Goal: Contribute content

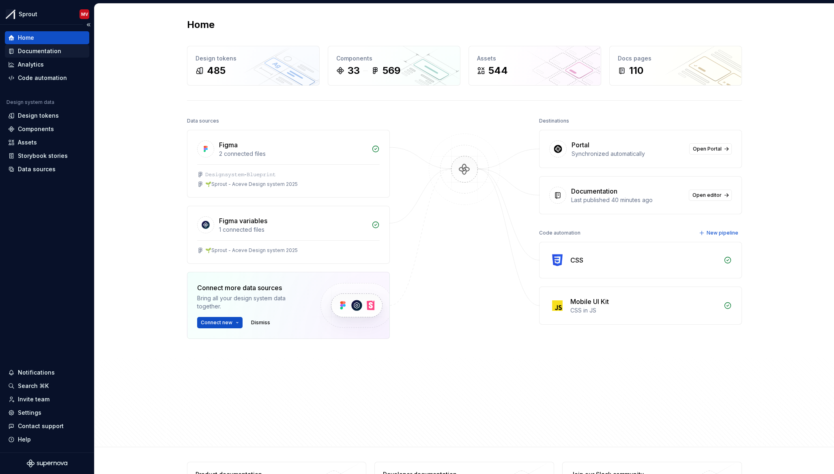
click at [49, 54] on div "Documentation" at bounding box center [39, 51] width 43 height 8
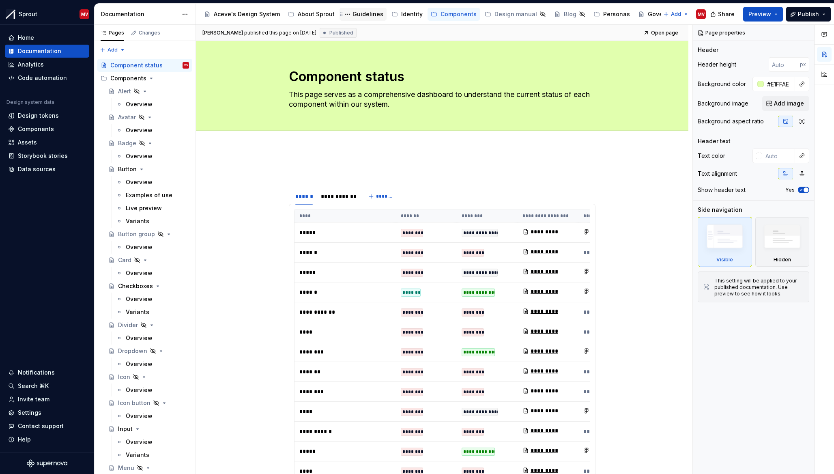
click at [353, 16] on div "Guidelines" at bounding box center [368, 14] width 31 height 8
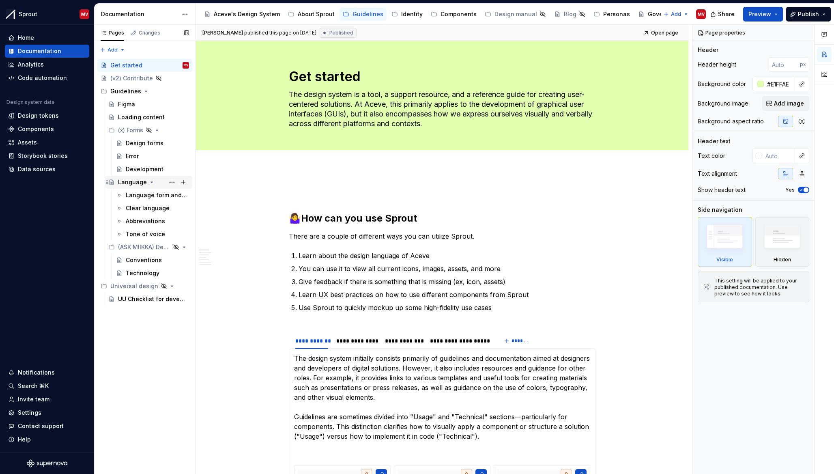
click at [134, 183] on div "Language" at bounding box center [132, 182] width 29 height 8
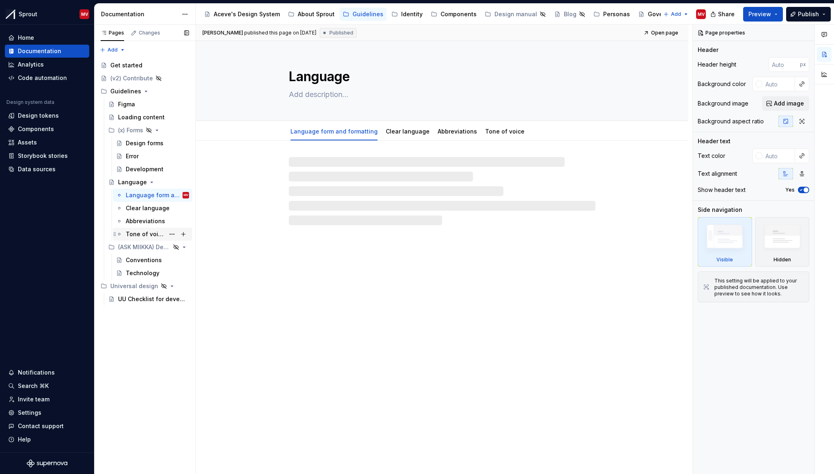
click at [143, 236] on div "Tone of voice" at bounding box center [145, 234] width 39 height 8
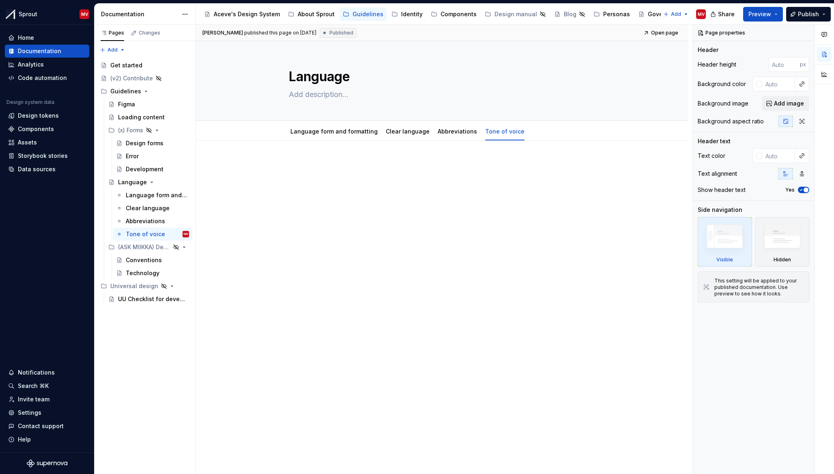
type textarea "*"
click at [350, 188] on div at bounding box center [442, 175] width 307 height 31
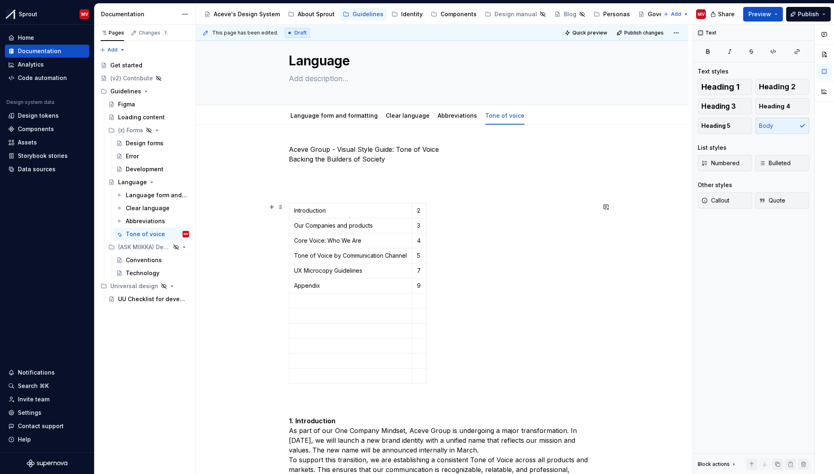
scroll to position [114, 0]
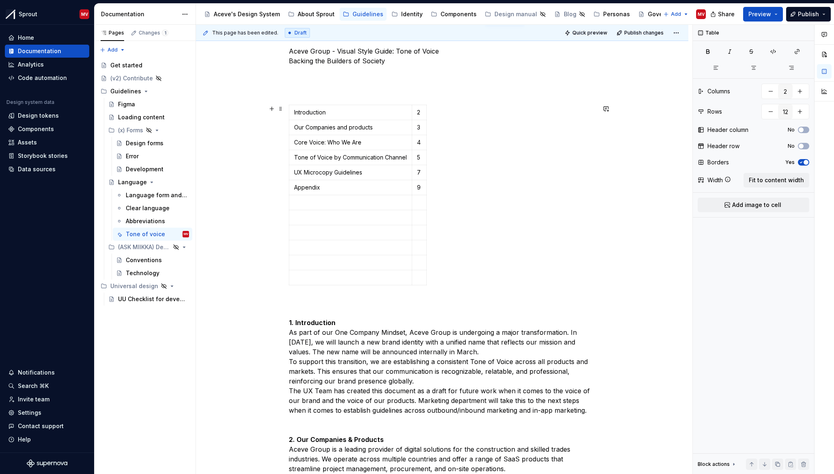
click at [436, 166] on div "Introduction 2 Our Companies and products 3 Core Voice: Who We Are 4 Tone of Vo…" at bounding box center [442, 197] width 307 height 184
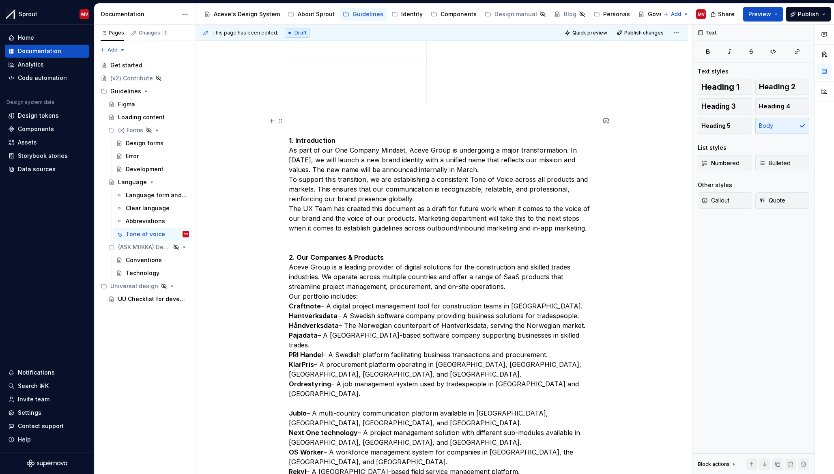
click at [565, 149] on p "1. Introduction As part of our One Company Mindset, Aceve Group is undergoing a…" at bounding box center [442, 325] width 307 height 419
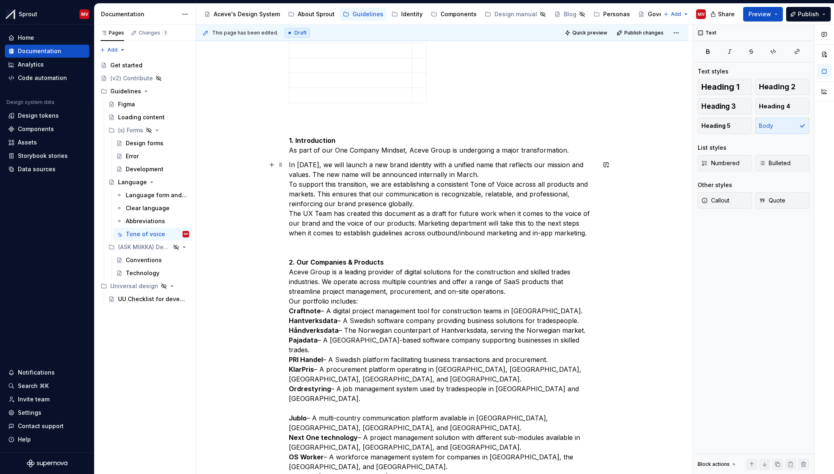
click at [504, 176] on p "In [DATE], we will launch a new brand identity with a unified name that reflect…" at bounding box center [442, 350] width 307 height 380
click at [331, 163] on p "In [DATE], we will launch a new brand identity with a unified name that reflect…" at bounding box center [442, 350] width 307 height 380
drag, startPoint x: 471, startPoint y: 172, endPoint x: 334, endPoint y: 172, distance: 137.5
click at [334, 172] on p "In [DATE], we launched a new brand identity with a unified name that reflects o…" at bounding box center [442, 350] width 307 height 380
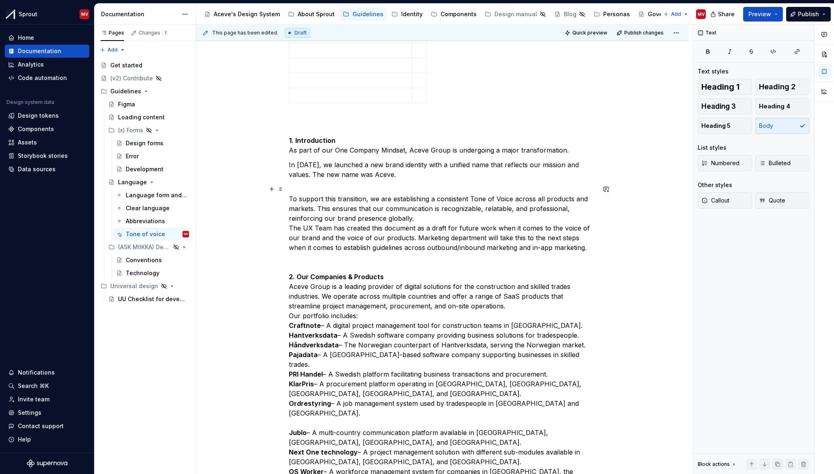
click at [317, 207] on p "To support this transition, we are establishing a consistent Tone of Voice acro…" at bounding box center [442, 369] width 307 height 370
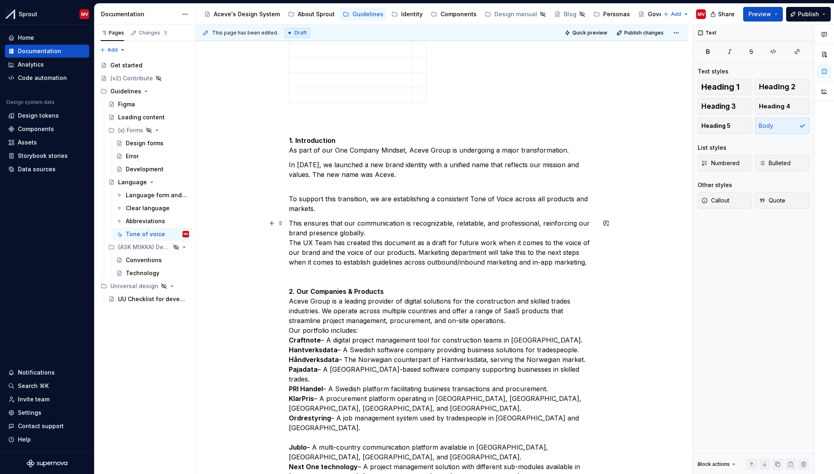
click at [394, 230] on p "This ensures that our communication is recognizable, relatable, and professiona…" at bounding box center [442, 393] width 307 height 351
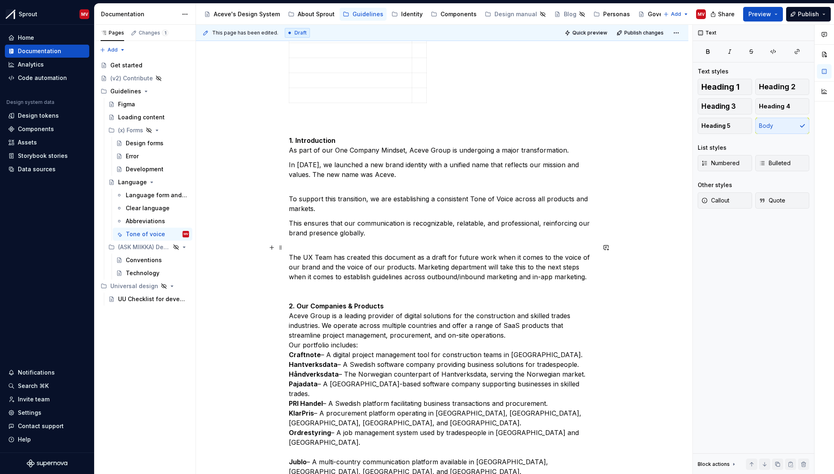
click at [415, 265] on p "The UX Team has created this document as a draft for future work when it comes …" at bounding box center [442, 413] width 307 height 341
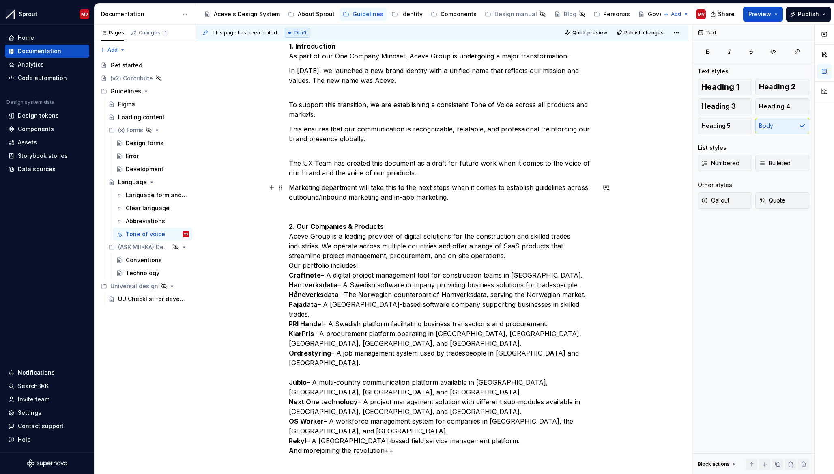
scroll to position [398, 0]
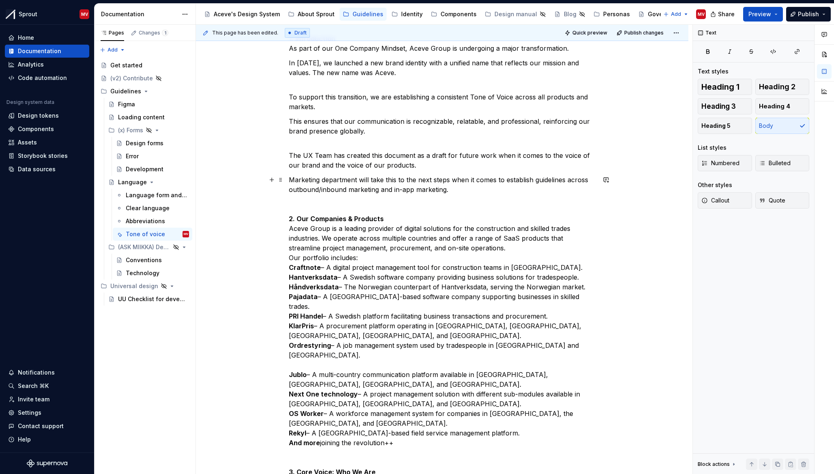
click at [356, 218] on strong "2. Our Companies & Products" at bounding box center [336, 219] width 95 height 8
click at [313, 219] on strong "2. Our Companies & products" at bounding box center [336, 219] width 95 height 8
click at [424, 235] on p "Marketing department will take this to the next steps when it comes to establis…" at bounding box center [442, 335] width 307 height 321
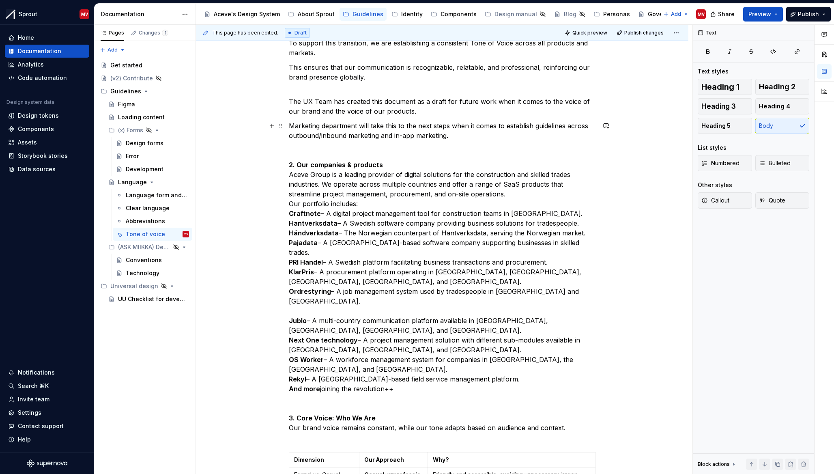
scroll to position [453, 0]
click at [323, 183] on p "Marketing department will take this to the next steps when it comes to establis…" at bounding box center [442, 280] width 307 height 321
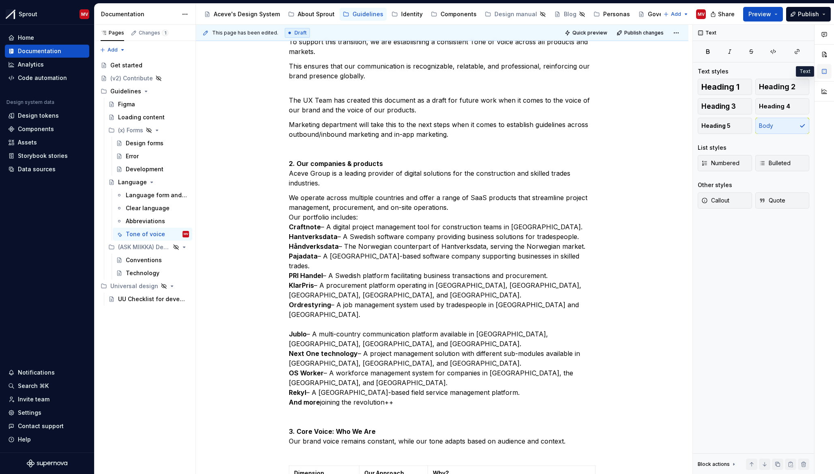
click at [823, 72] on button "button" at bounding box center [824, 71] width 15 height 15
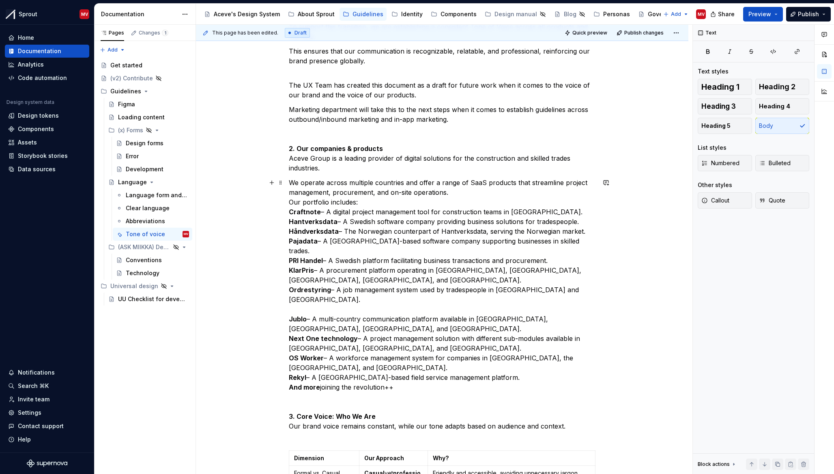
scroll to position [470, 0]
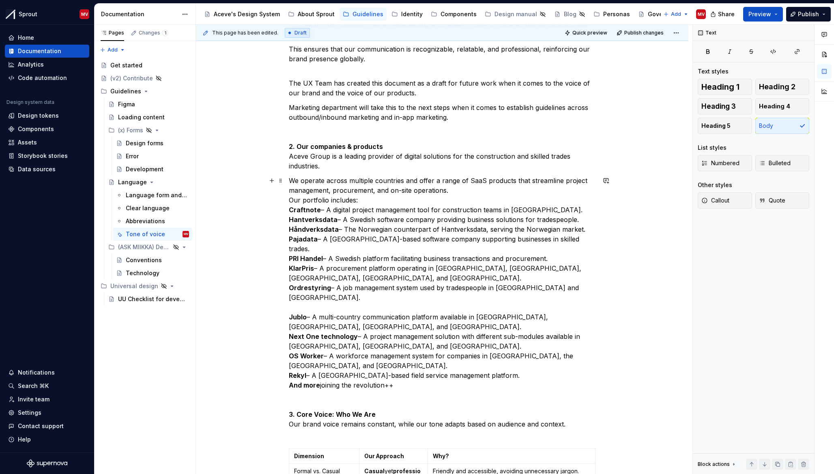
click at [385, 200] on p "We operate across multiple countries and offer a range of SaaS products that st…" at bounding box center [442, 307] width 307 height 263
click at [573, 268] on p "We operate across multiple countries and offer a range of SaaS products that st…" at bounding box center [442, 307] width 307 height 263
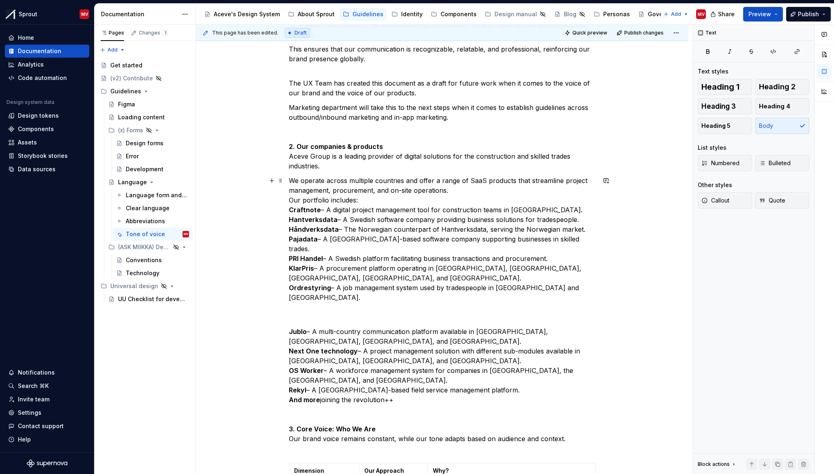
click at [297, 264] on strong "KlarPris" at bounding box center [301, 268] width 25 height 8
click at [592, 258] on p "We operate across multiple countries and offer a range of SaaS products that st…" at bounding box center [442, 239] width 307 height 127
click at [306, 307] on p "Jublo – A multi-country communication platform available in [GEOGRAPHIC_DATA], …" at bounding box center [442, 380] width 307 height 146
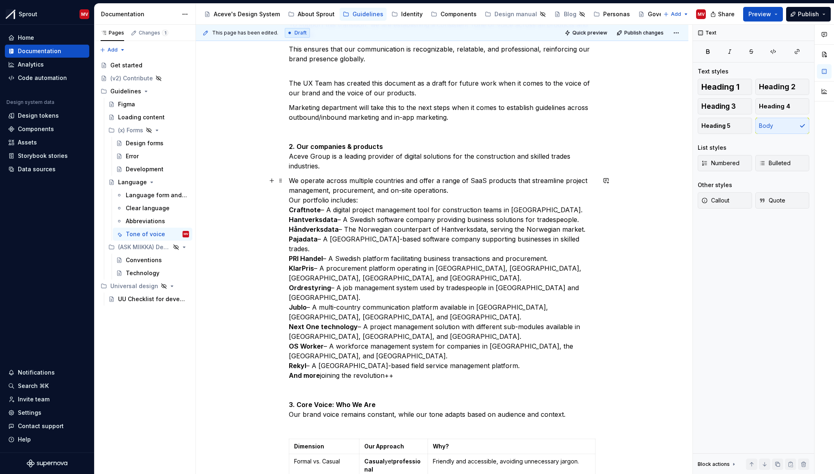
click at [395, 346] on p "We operate across multiple countries and offer a range of SaaS products that st…" at bounding box center [442, 302] width 307 height 253
click at [474, 335] on p "We operate across multiple countries and offer a range of SaaS products that st…" at bounding box center [442, 302] width 307 height 253
click at [485, 338] on p "We operate across multiple countries and offer a range of SaaS products that st…" at bounding box center [442, 302] width 307 height 253
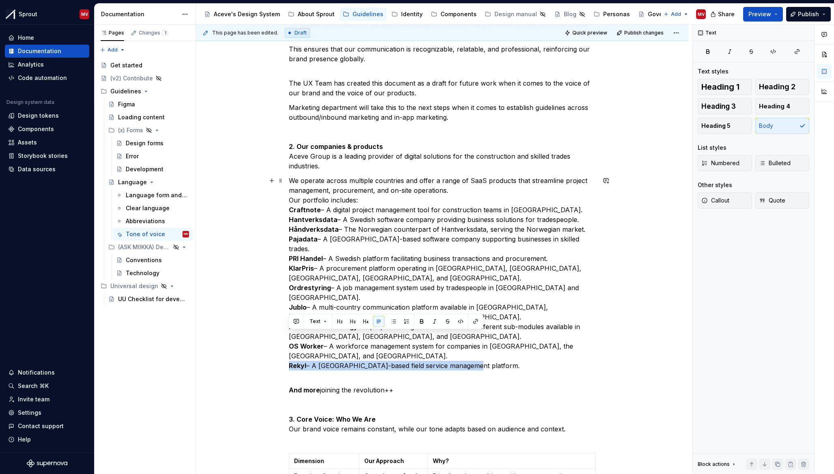
drag, startPoint x: 288, startPoint y: 336, endPoint x: 473, endPoint y: 336, distance: 184.6
click at [473, 336] on p "We operate across multiple countries and offer a range of SaaS products that st…" at bounding box center [442, 273] width 307 height 195
copy p "Rekyl – A Sweden-based field service management platform"
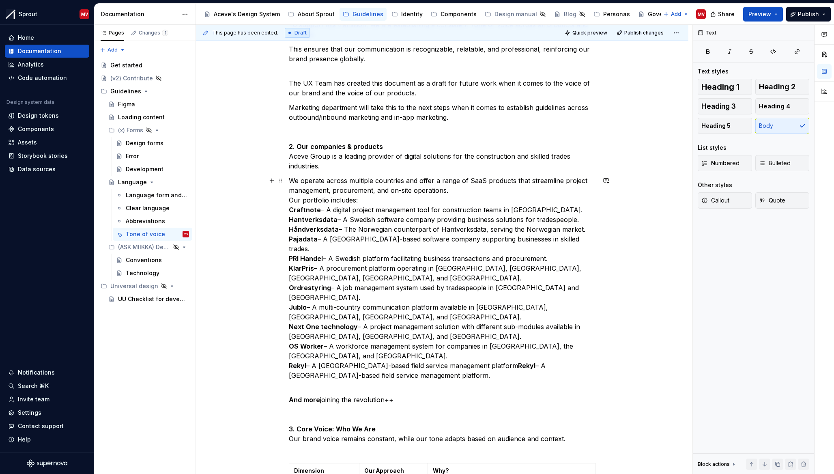
click at [518, 362] on strong "Rekyl" at bounding box center [526, 366] width 17 height 8
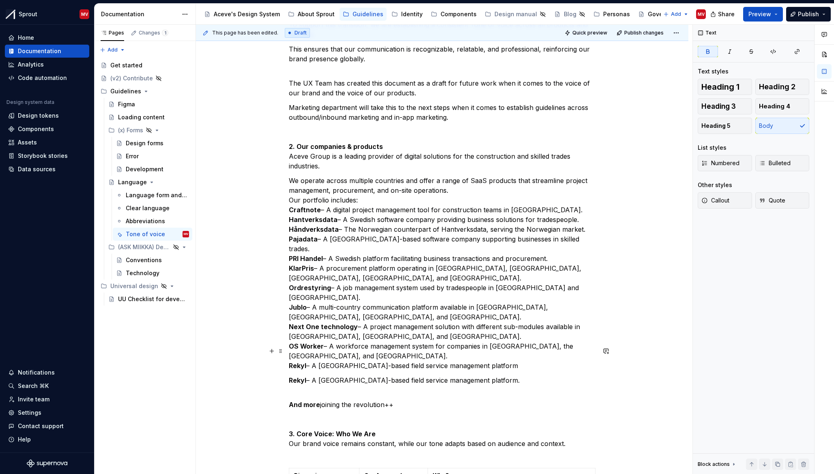
click at [298, 376] on strong "Rekyl" at bounding box center [297, 380] width 17 height 8
click at [358, 375] on p "Brink Ibbis – A [GEOGRAPHIC_DATA]-based field service management platform." at bounding box center [442, 380] width 307 height 10
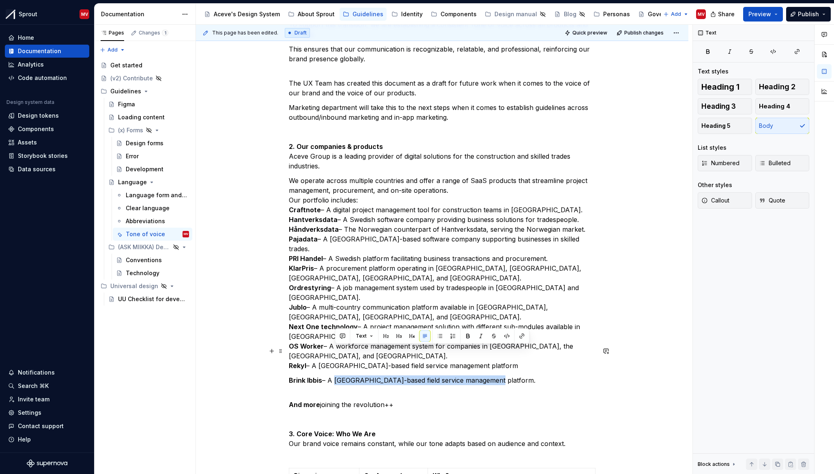
drag, startPoint x: 336, startPoint y: 351, endPoint x: 503, endPoint y: 351, distance: 167.2
click at [503, 375] on p "Brink Ibbis – A [GEOGRAPHIC_DATA]-based field service management platform." at bounding box center [442, 380] width 307 height 10
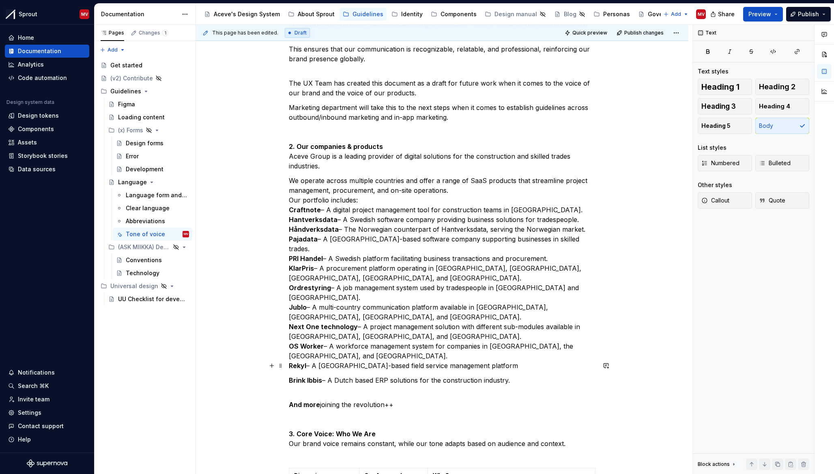
scroll to position [486, 0]
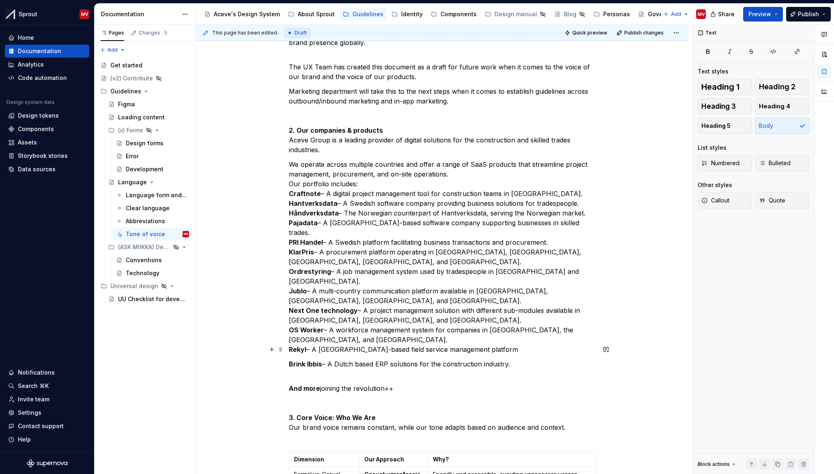
click at [309, 374] on p "And more joining the revolution++ 3. Core Voice: Who We Are Our brand voice rem…" at bounding box center [442, 408] width 307 height 68
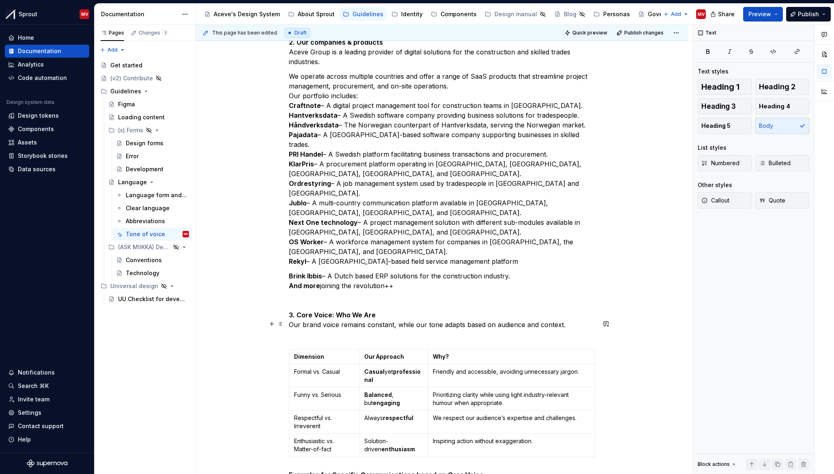
scroll to position [579, 0]
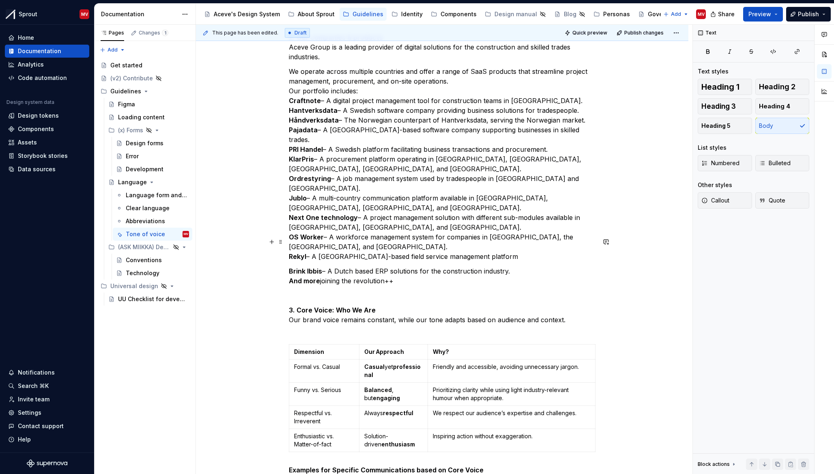
click at [355, 306] on strong "3. Core Voice: Who We Are" at bounding box center [332, 310] width 87 height 8
click at [368, 306] on strong "3. Core Voice: Who we Are" at bounding box center [332, 310] width 86 height 8
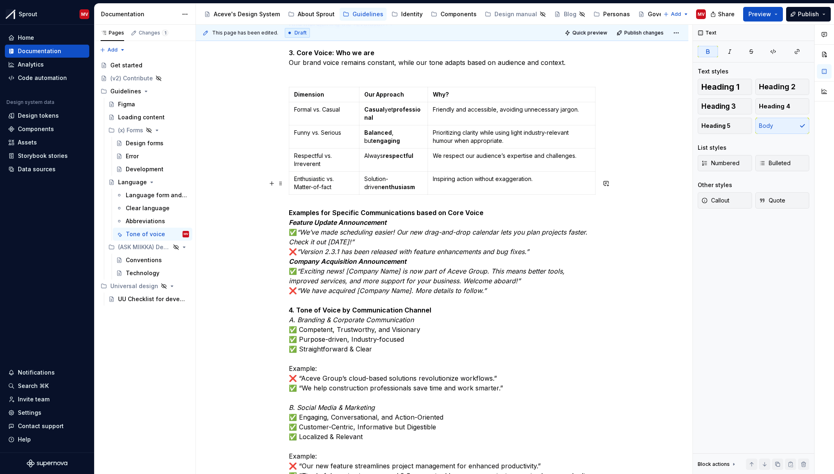
scroll to position [839, 0]
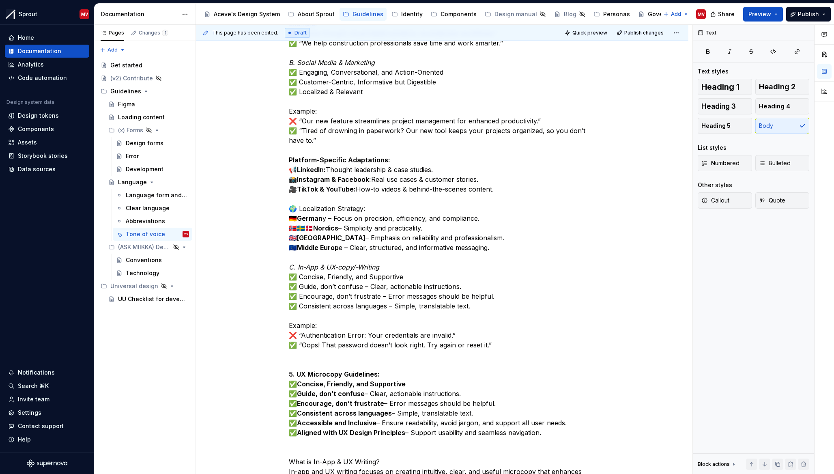
scroll to position [1182, 0]
click at [349, 155] on strong "Platform-Specific Adaptations:" at bounding box center [339, 159] width 101 height 8
drag, startPoint x: 296, startPoint y: 197, endPoint x: 290, endPoint y: 197, distance: 5.7
click at [290, 197] on p "Examples for Specific Communications based on Core Voice Feature Update Announc…" at bounding box center [442, 173] width 307 height 623
click at [295, 197] on p "Examples for Specific Communications based on Core Voice Feature Update Announc…" at bounding box center [442, 173] width 307 height 623
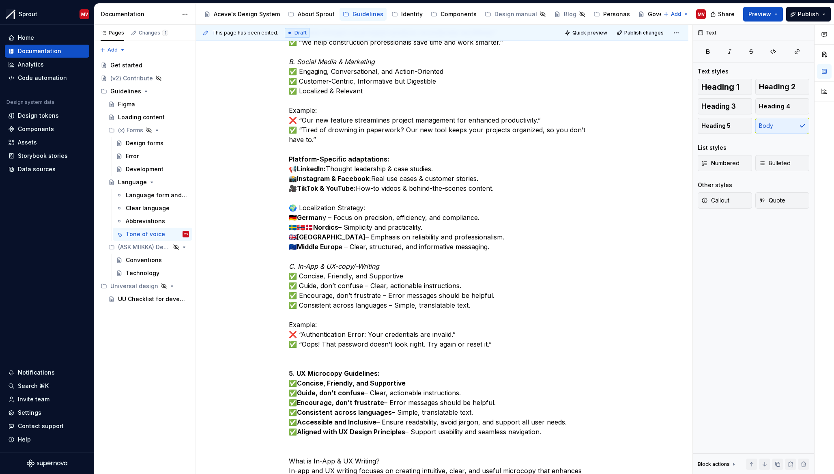
click at [394, 225] on p "Examples for Specific Communications based on Core Voice Feature Update Announc…" at bounding box center [442, 173] width 307 height 623
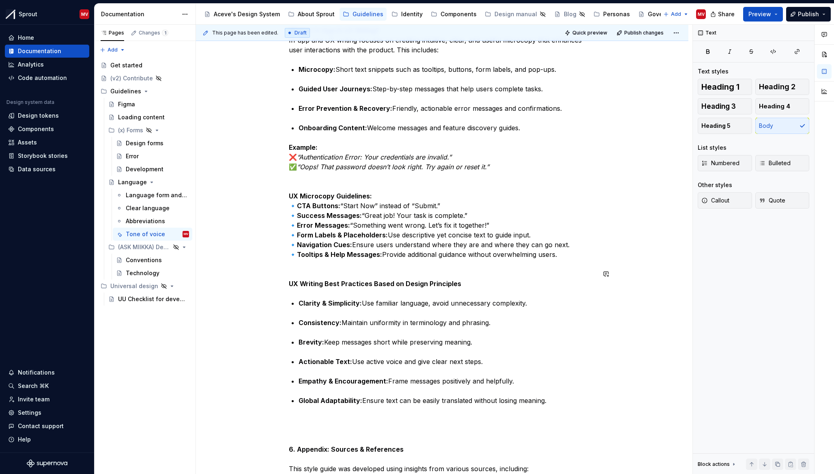
scroll to position [1613, 0]
click at [326, 154] on p "Example: ❌ “Authentication Error: Your credentials are invalid.” ✅ “Oops! That …" at bounding box center [442, 215] width 307 height 146
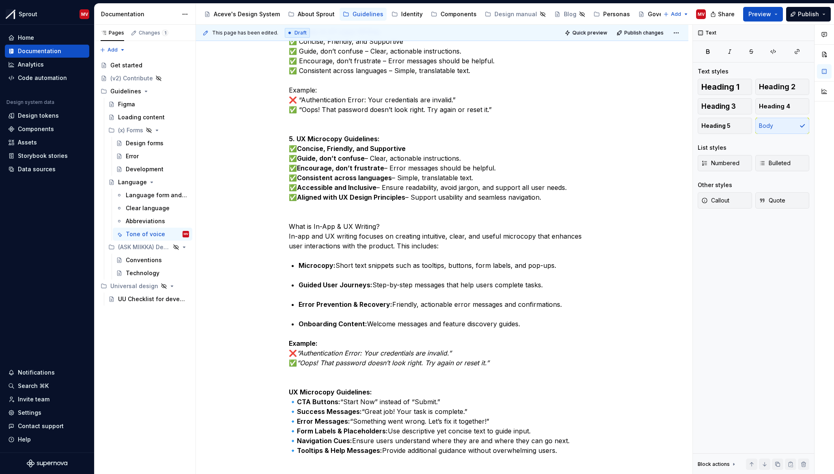
scroll to position [1416, 0]
drag, startPoint x: 327, startPoint y: 101, endPoint x: 284, endPoint y: 101, distance: 42.6
copy p "————"
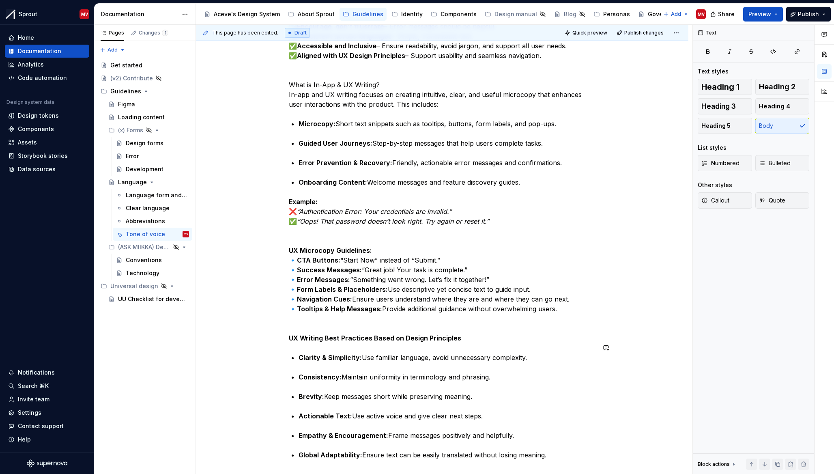
scroll to position [1572, 0]
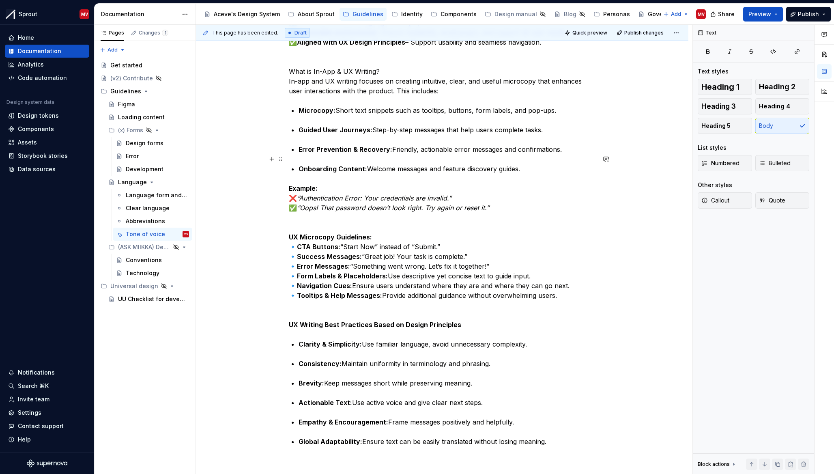
click at [301, 286] on p "Example: ❌ “Authentication Error: Your credentials are invalid.” ✅ “Oops! That …" at bounding box center [442, 256] width 307 height 146
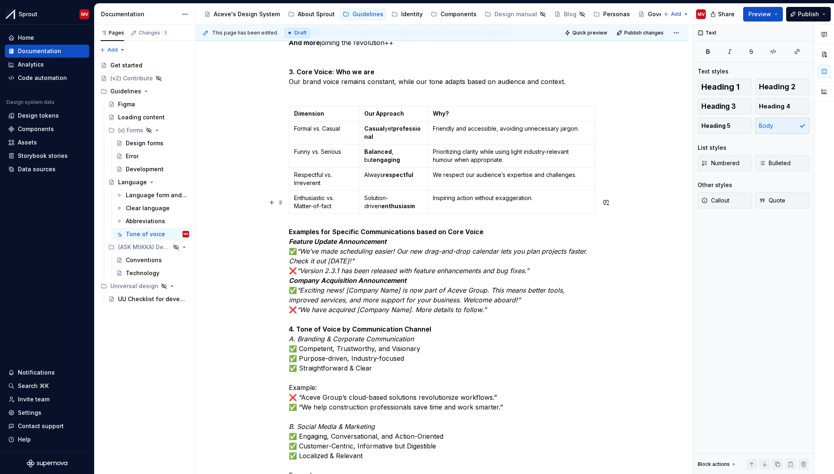
scroll to position [815, 0]
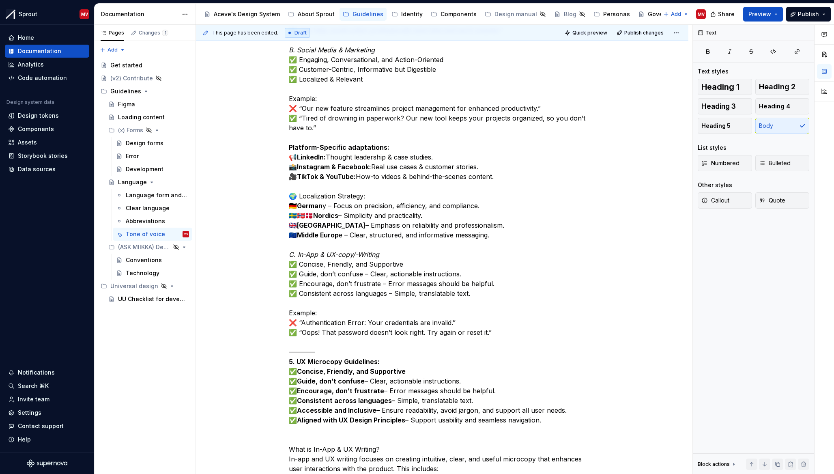
scroll to position [1317, 0]
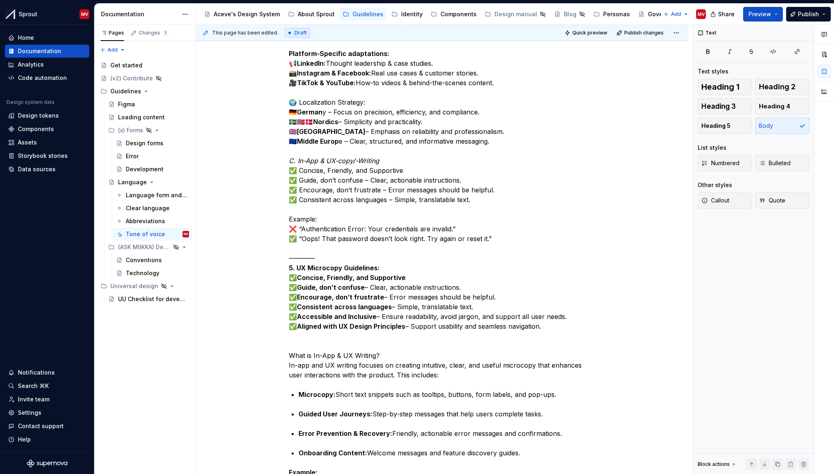
click at [292, 222] on p "———— 4. Tone of Voice by Communication Channel A. Branding & Corporate Communic…" at bounding box center [442, 112] width 307 height 536
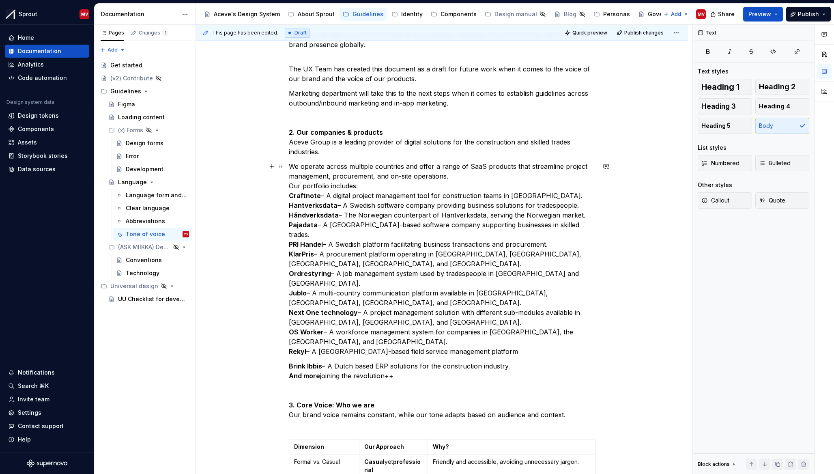
scroll to position [438, 0]
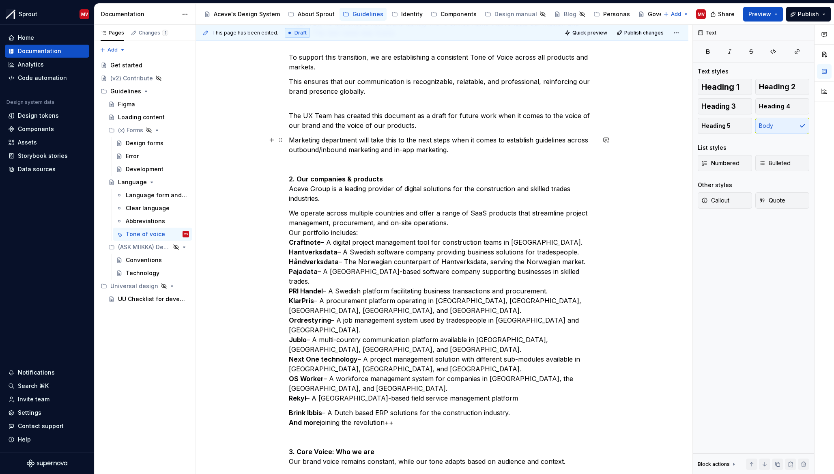
click at [308, 172] on p "Marketing department will take this to the next steps when it comes to establis…" at bounding box center [442, 169] width 307 height 68
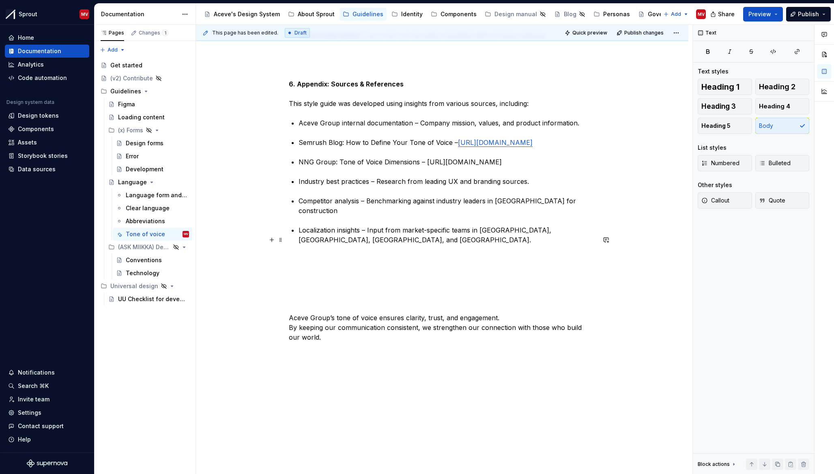
scroll to position [1994, 0]
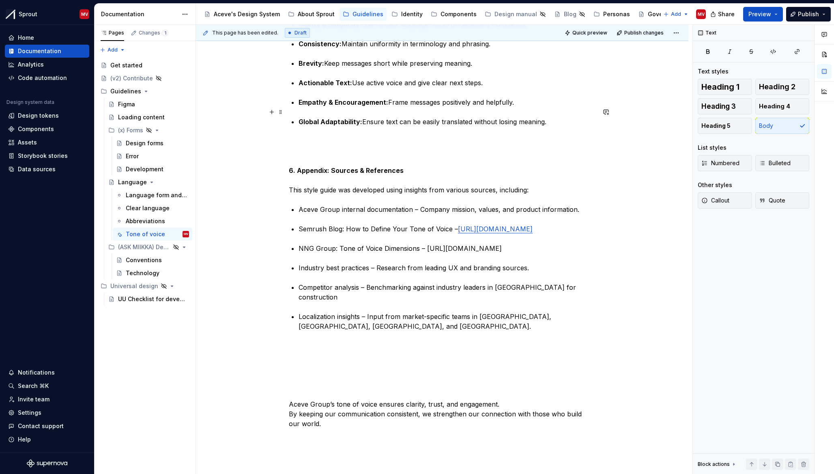
click at [306, 136] on p "6. Appendix: Sources & References This style guide was developed using insights…" at bounding box center [442, 165] width 307 height 58
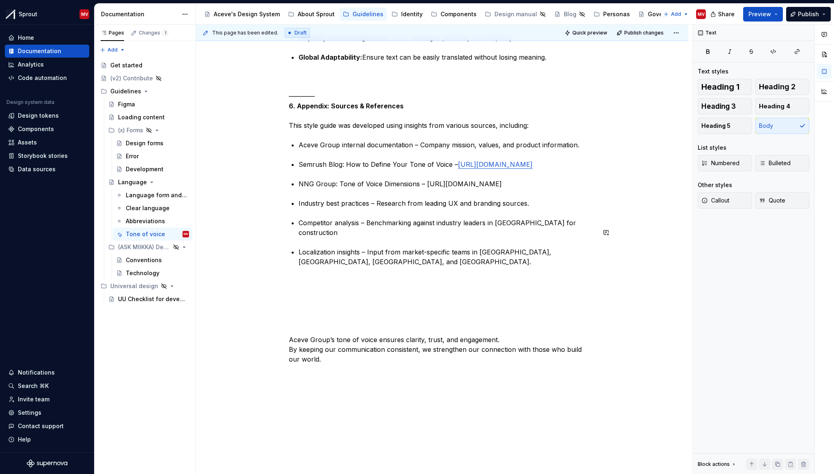
scroll to position [2073, 0]
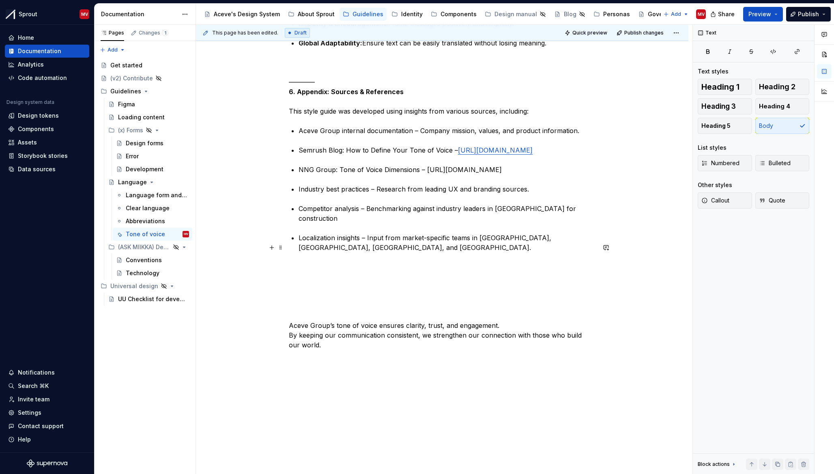
click at [358, 295] on p "Aceve Group’s tone of voice ensures clarity, trust, and engagement. By keeping …" at bounding box center [442, 306] width 307 height 88
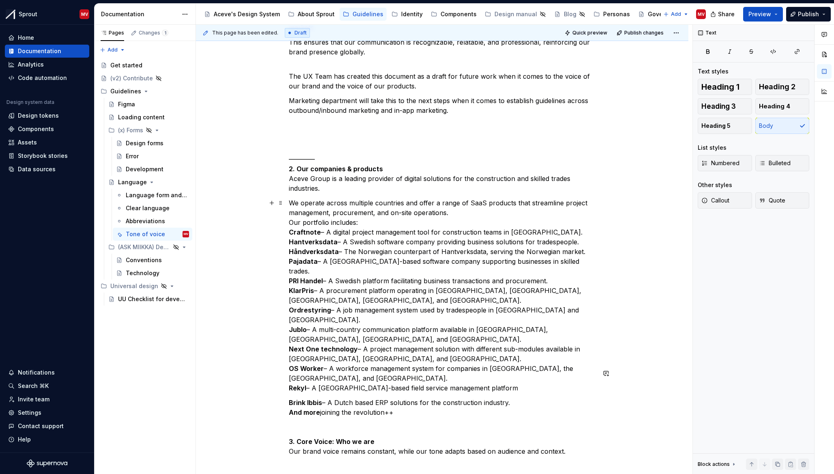
scroll to position [0, 0]
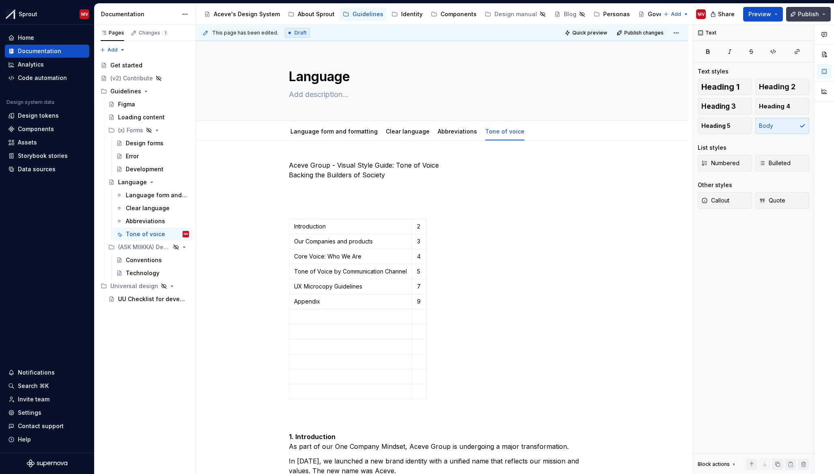
click at [814, 12] on span "Publish" at bounding box center [808, 14] width 21 height 8
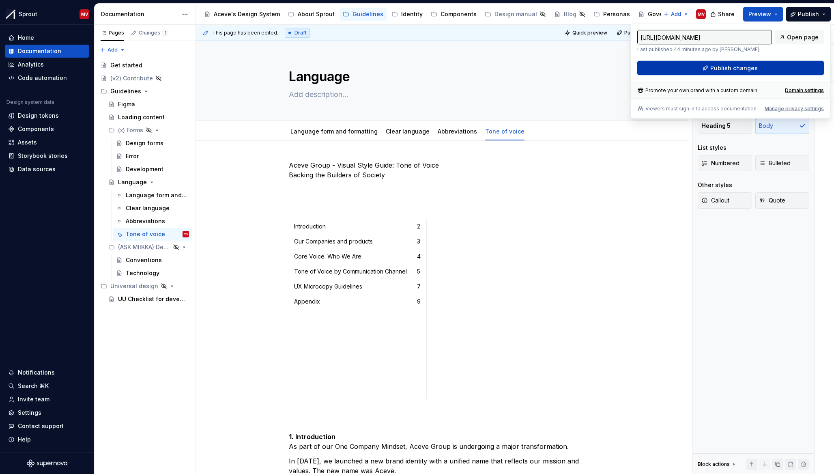
click at [715, 66] on span "Publish changes" at bounding box center [733, 68] width 47 height 8
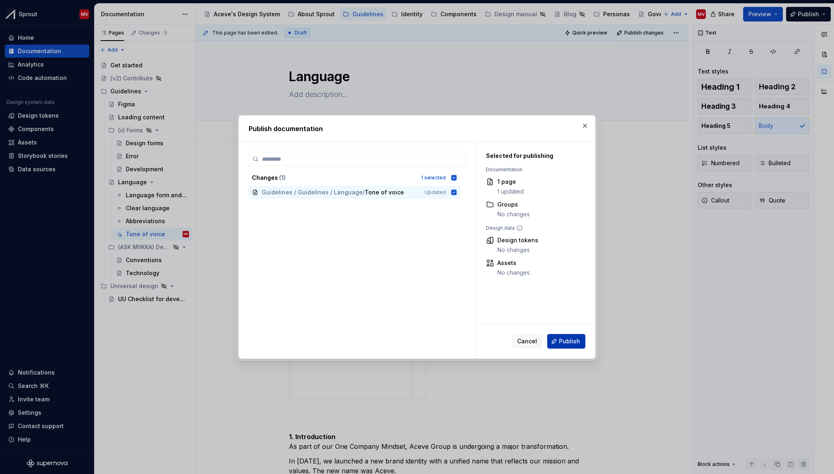
click at [573, 343] on span "Publish" at bounding box center [569, 341] width 21 height 8
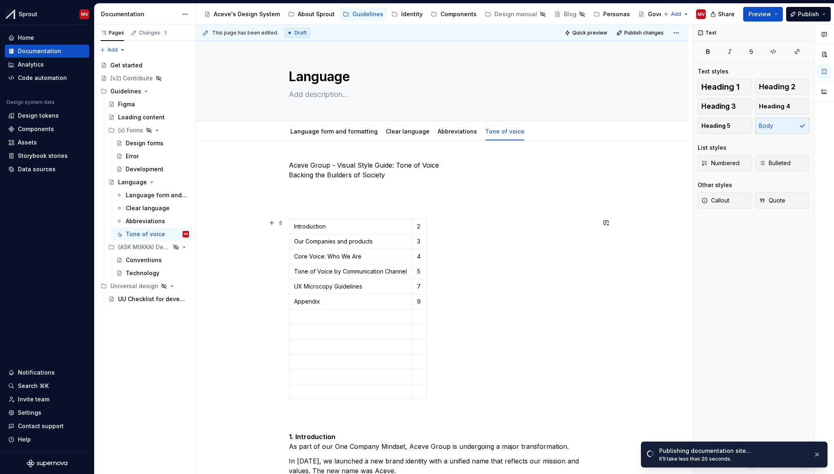
click at [585, 320] on div "Introduction 2 Our Companies and products 3 Core Voice: Who We Are 4 Tone of Vo…" at bounding box center [442, 311] width 307 height 184
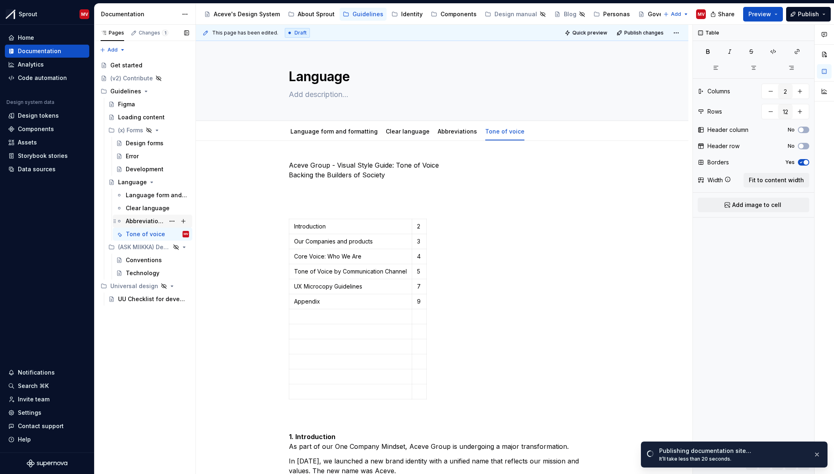
click at [159, 220] on div "Abbreviations" at bounding box center [145, 221] width 39 height 8
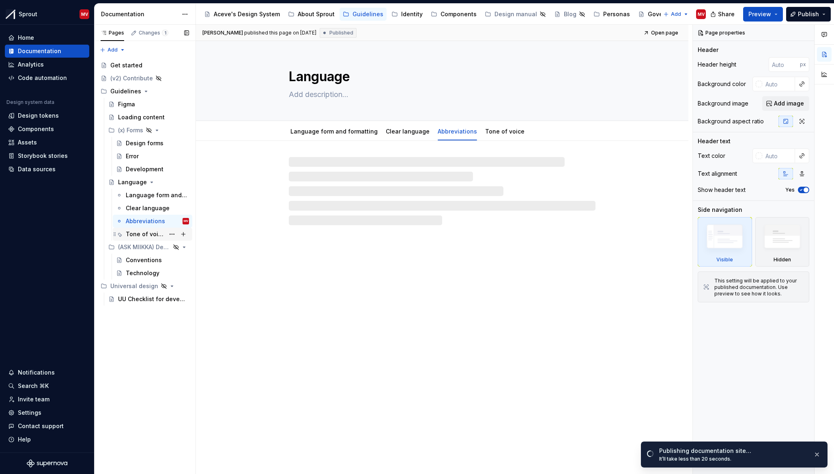
click at [141, 236] on div "Tone of voice" at bounding box center [145, 234] width 39 height 8
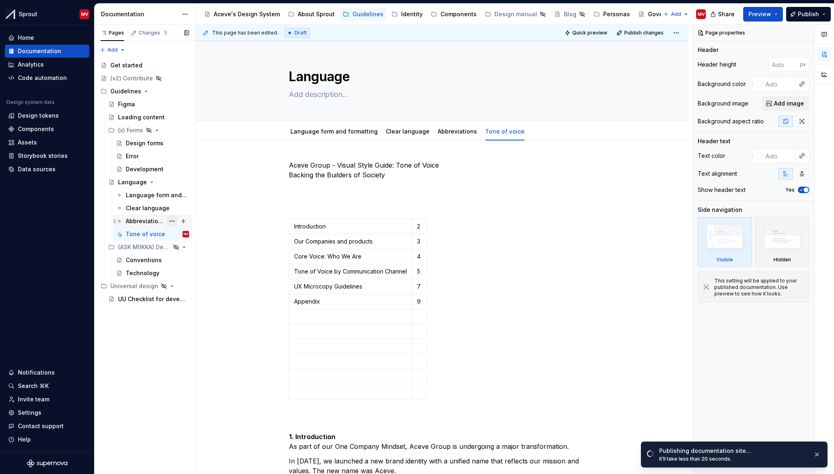
click at [168, 221] on button "Page tree" at bounding box center [171, 220] width 11 height 11
click at [148, 220] on div "Abbreviations" at bounding box center [145, 221] width 39 height 8
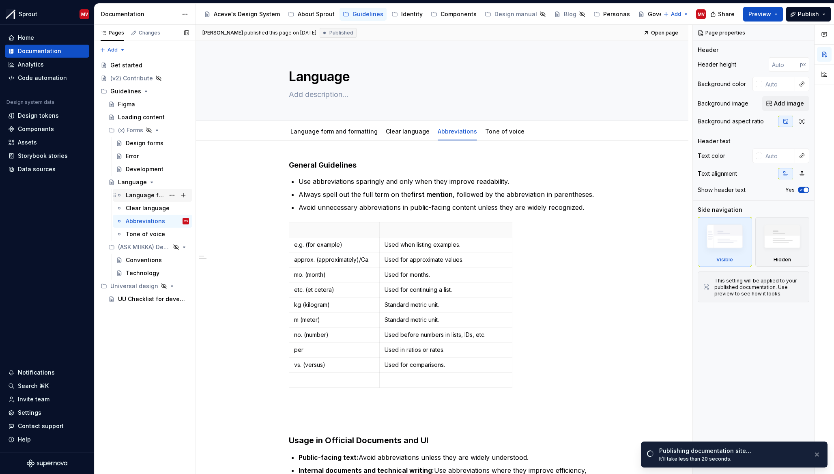
click at [161, 196] on div "Language form and formatting" at bounding box center [145, 195] width 39 height 8
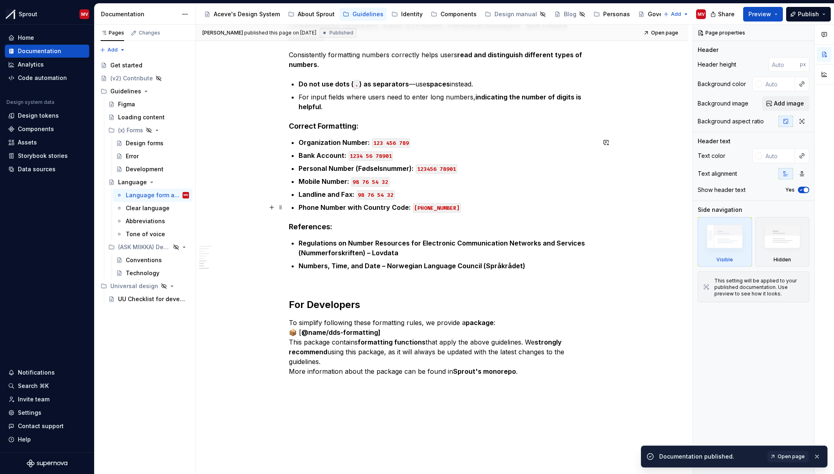
scroll to position [579, 0]
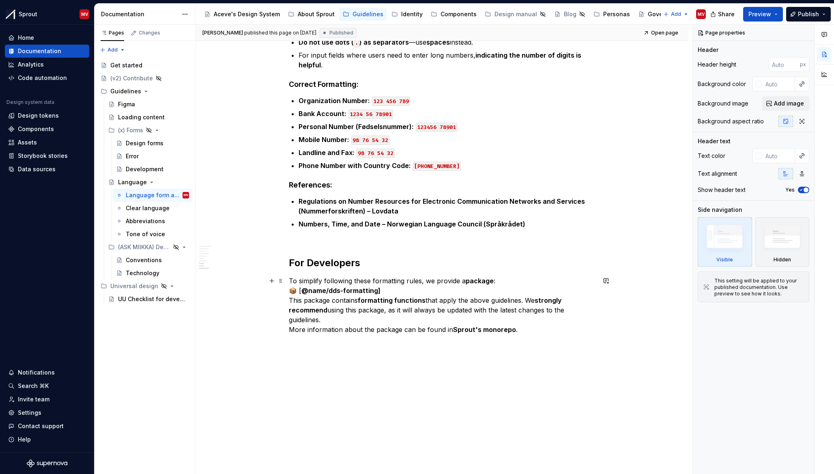
click at [463, 286] on p "To simplify following these formatting rules, we provide a package : 📦 [ @name/…" at bounding box center [442, 305] width 307 height 58
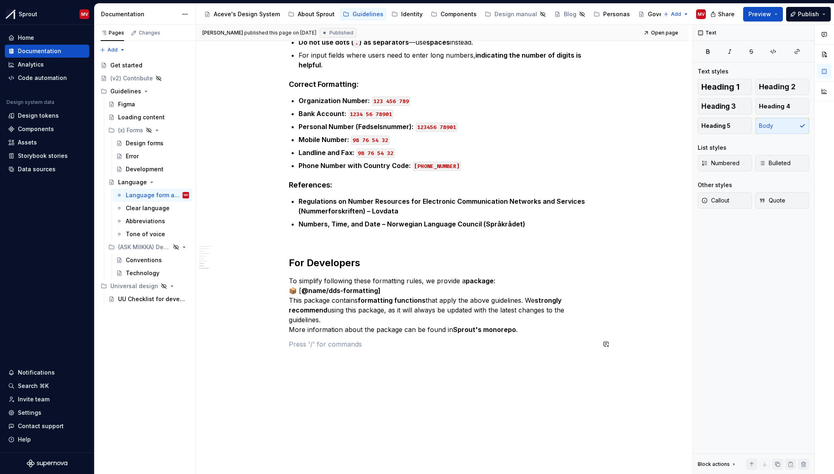
click at [474, 324] on p "To simplify following these formatting rules, we provide a package : 📦 [ @name/…" at bounding box center [442, 305] width 307 height 58
click at [494, 330] on strong "Sprout's monorepo" at bounding box center [484, 329] width 63 height 8
drag, startPoint x: 494, startPoint y: 330, endPoint x: 499, endPoint y: 331, distance: 4.6
click at [495, 330] on strong "Sprout's monorepo" at bounding box center [484, 329] width 63 height 8
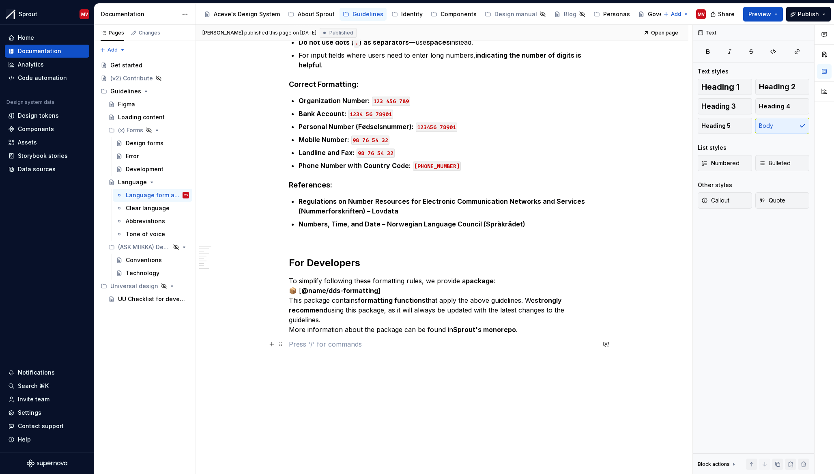
click at [568, 345] on p at bounding box center [442, 344] width 307 height 10
click at [134, 184] on div "Language" at bounding box center [132, 182] width 29 height 8
click at [131, 171] on div "Development" at bounding box center [145, 169] width 38 height 8
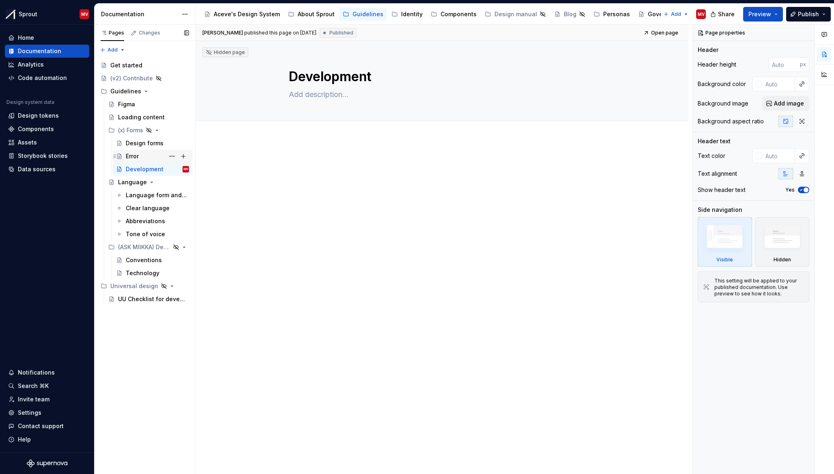
click at [131, 157] on div "Error" at bounding box center [132, 156] width 13 height 8
click at [135, 144] on div "Design forms" at bounding box center [145, 143] width 38 height 8
click at [133, 120] on div "Loading content" at bounding box center [141, 117] width 47 height 8
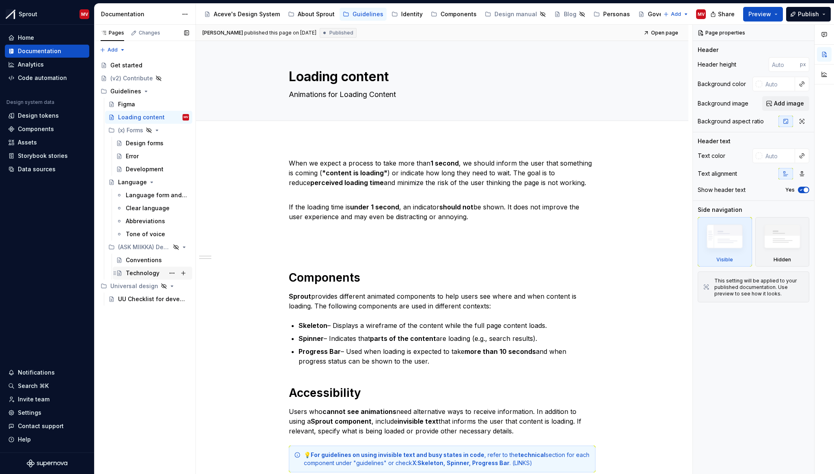
click at [136, 274] on div "Technology" at bounding box center [143, 273] width 34 height 8
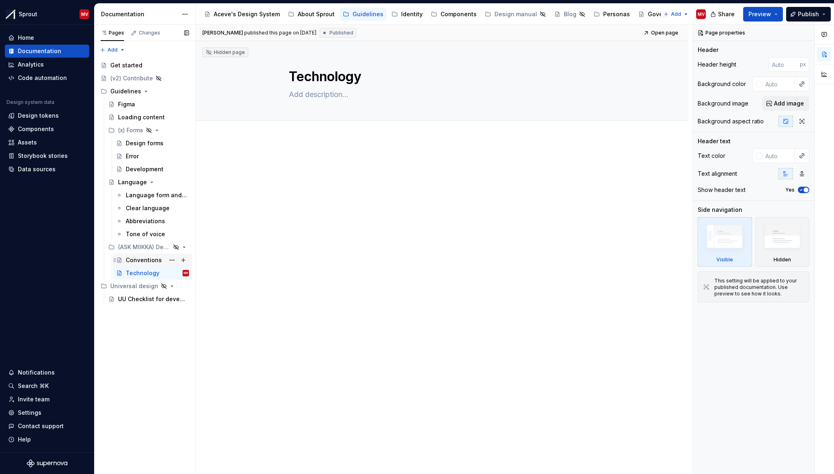
click at [142, 260] on div "Conventions" at bounding box center [144, 260] width 36 height 8
click at [143, 299] on div "UU Checklist for developers" at bounding box center [141, 299] width 47 height 8
click at [364, 146] on div at bounding box center [442, 240] width 493 height 202
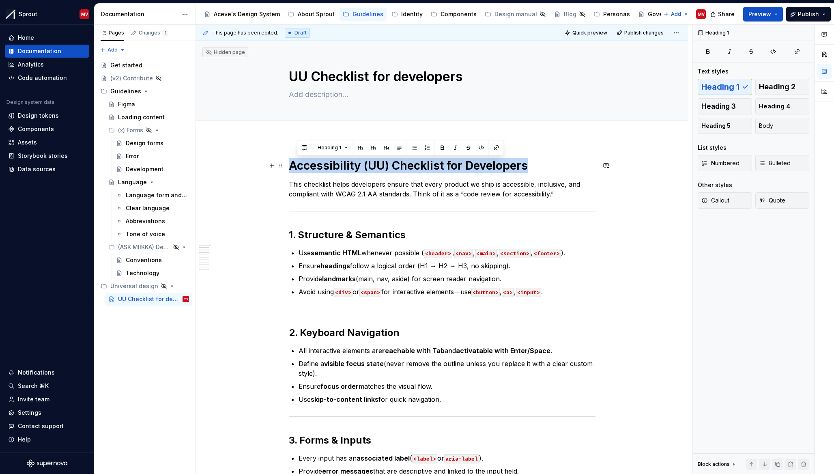
drag, startPoint x: 538, startPoint y: 165, endPoint x: 286, endPoint y: 160, distance: 252.4
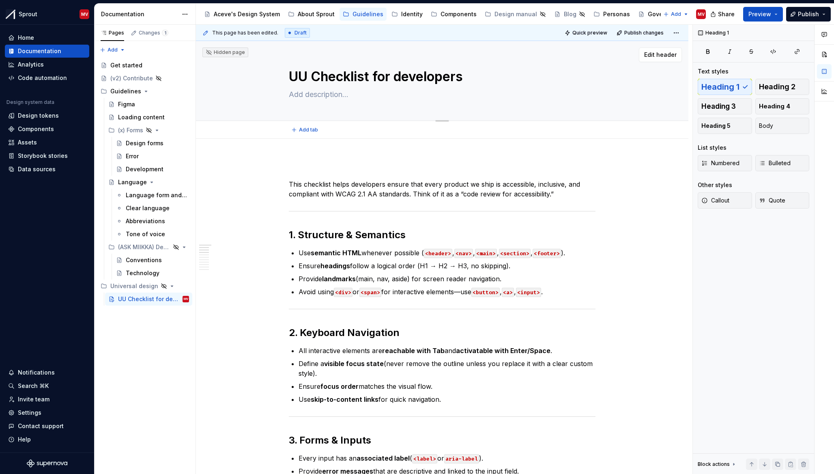
click at [319, 91] on textarea at bounding box center [440, 94] width 307 height 13
paste textarea "Accessibility (UU) Checklist for Developers"
type textarea "*"
type textarea "Accessibility (UU) Checklist for Developers"
type textarea "*"
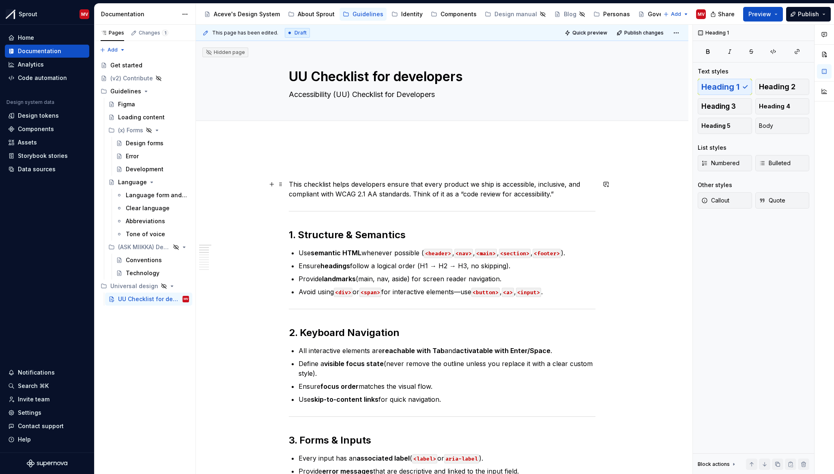
type textarea "Accessibility (UU) Checklist for Developers"
click at [351, 182] on p "This checklist helps developers ensure that every product we ship is accessible…" at bounding box center [442, 188] width 307 height 19
click at [290, 184] on p "This checklist helps developers ensure that every product we ship is accessible…" at bounding box center [442, 188] width 307 height 19
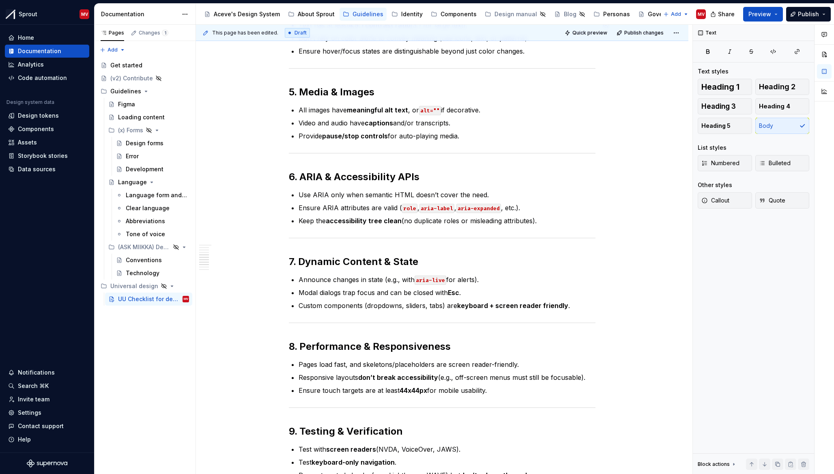
scroll to position [786, 0]
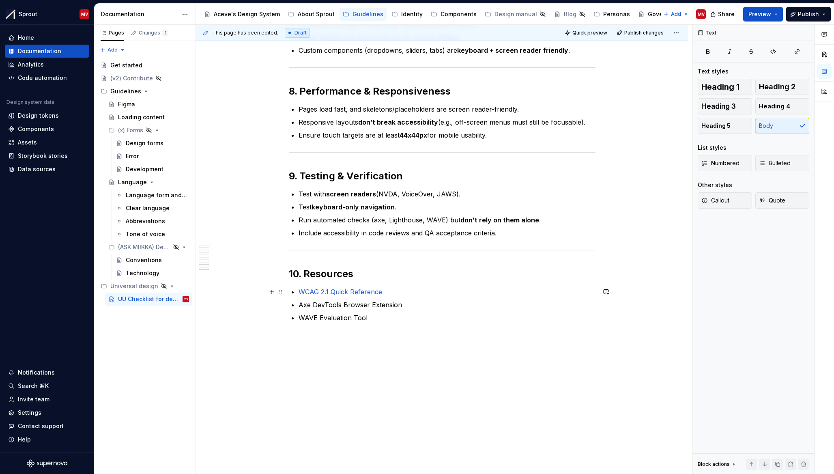
click at [343, 291] on link "WCAG 2.1 Quick Reference" at bounding box center [341, 292] width 84 height 8
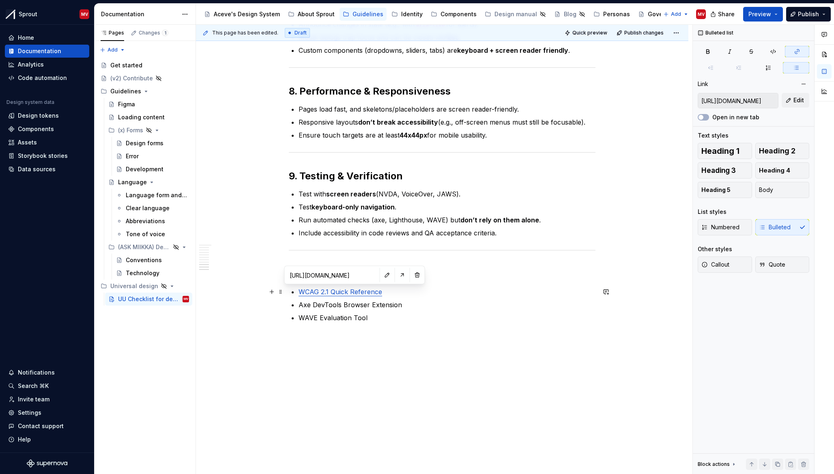
click at [433, 294] on p "WCAG 2.1 Quick Reference" at bounding box center [447, 292] width 297 height 10
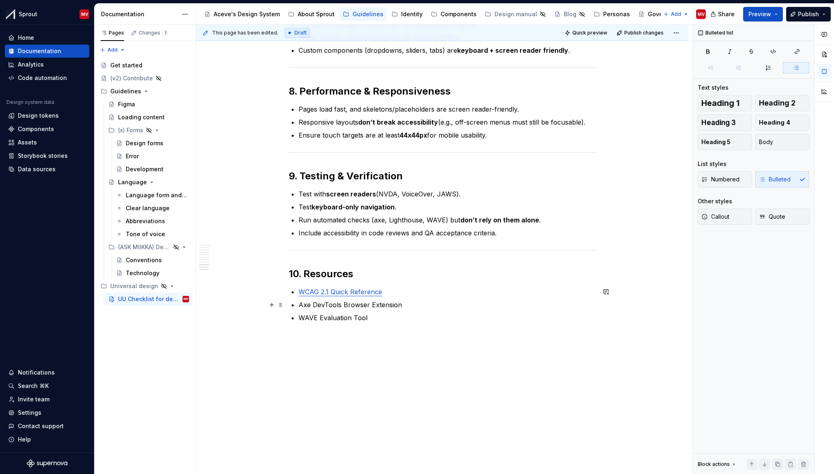
click at [372, 302] on p "Axe DevTools Browser Extension" at bounding box center [447, 305] width 297 height 10
click at [370, 314] on p "WAVE Evaluation Tool" at bounding box center [447, 318] width 297 height 10
drag, startPoint x: 371, startPoint y: 318, endPoint x: 388, endPoint y: 317, distance: 17.1
click at [371, 319] on p "WAVE Evaluation Tool" at bounding box center [447, 318] width 297 height 10
click at [814, 16] on span "Publish" at bounding box center [808, 14] width 21 height 8
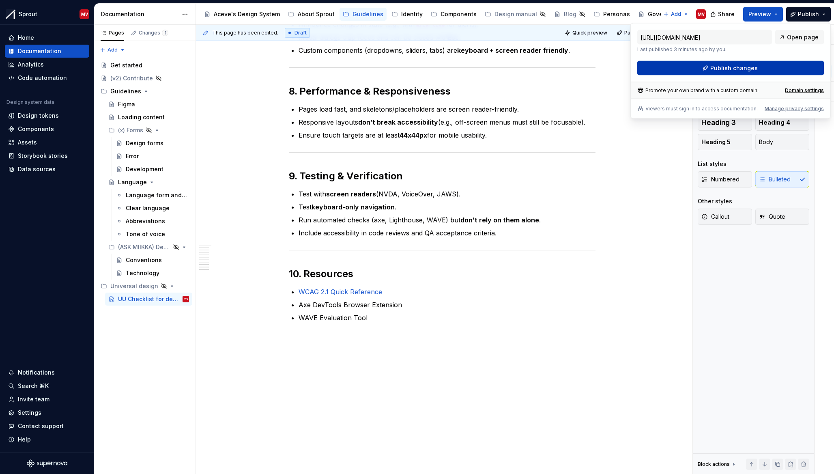
click at [724, 66] on span "Publish changes" at bounding box center [733, 68] width 47 height 8
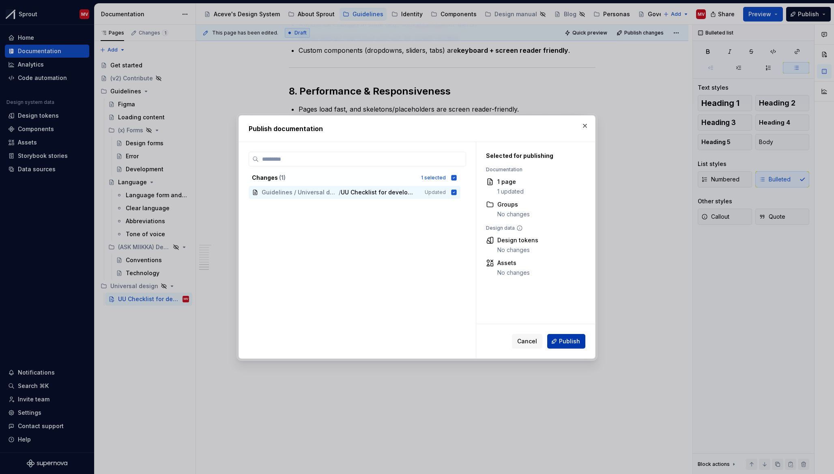
click at [559, 345] on button "Publish" at bounding box center [566, 341] width 38 height 15
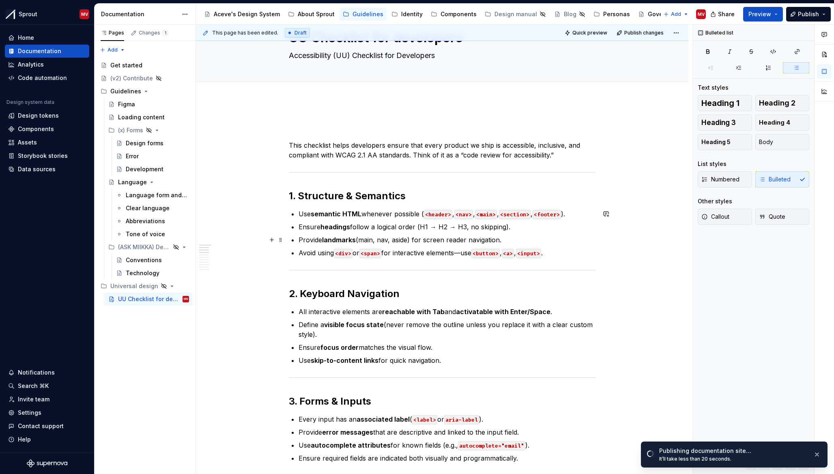
scroll to position [0, 0]
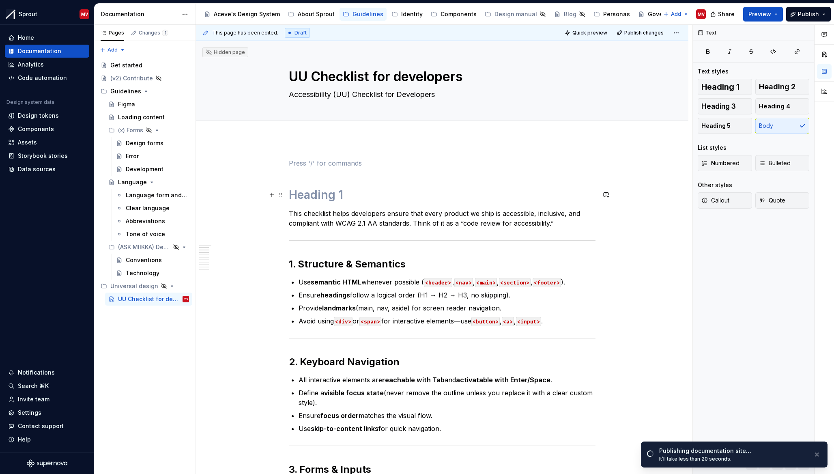
click at [289, 209] on p "This checklist helps developers ensure that every product we ship is accessible…" at bounding box center [442, 218] width 307 height 19
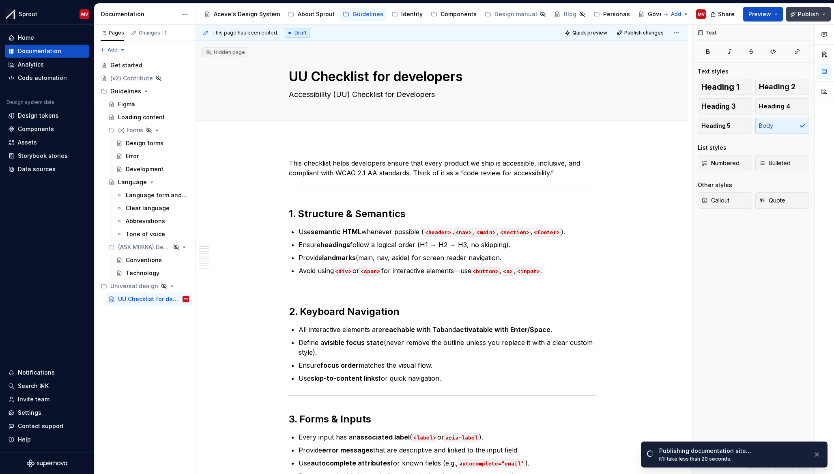
click at [822, 20] on button "Publish" at bounding box center [808, 14] width 45 height 15
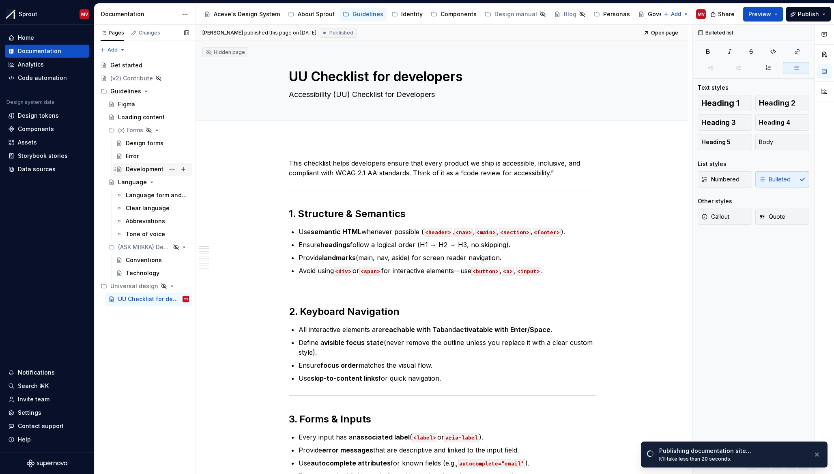
click at [140, 169] on div "Development" at bounding box center [145, 169] width 38 height 8
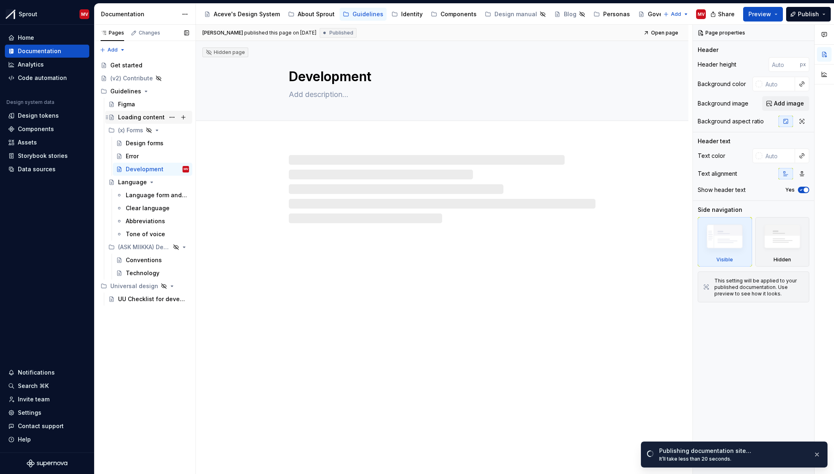
click at [125, 117] on div "Loading content" at bounding box center [141, 117] width 47 height 8
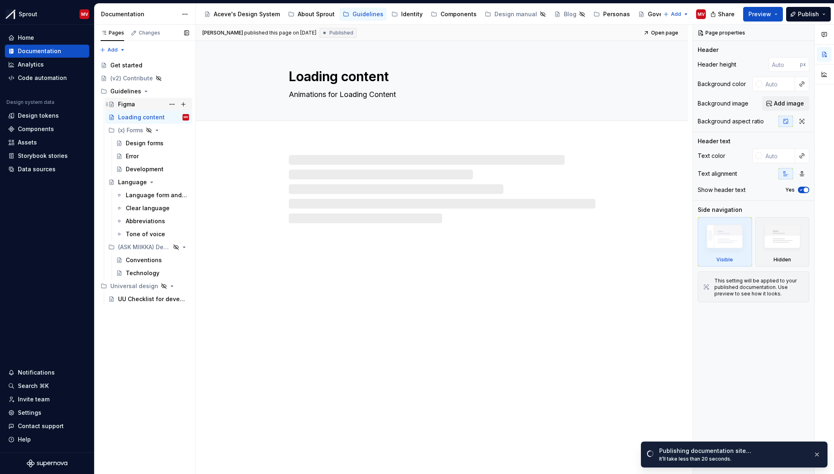
click at [126, 107] on div "Figma" at bounding box center [126, 104] width 17 height 8
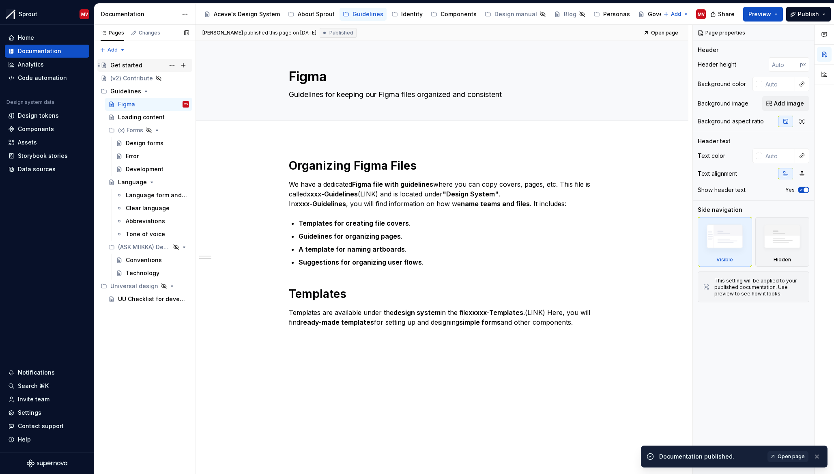
click at [104, 70] on div "Get started" at bounding box center [145, 65] width 88 height 11
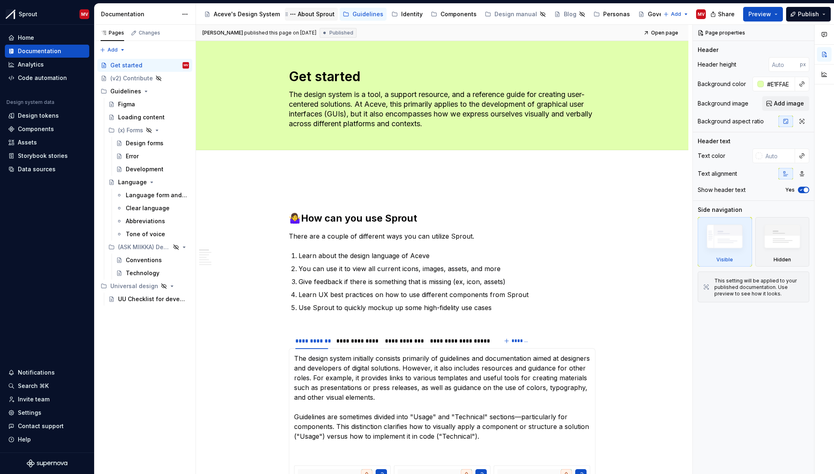
click at [314, 12] on div "About Sprout" at bounding box center [316, 14] width 37 height 8
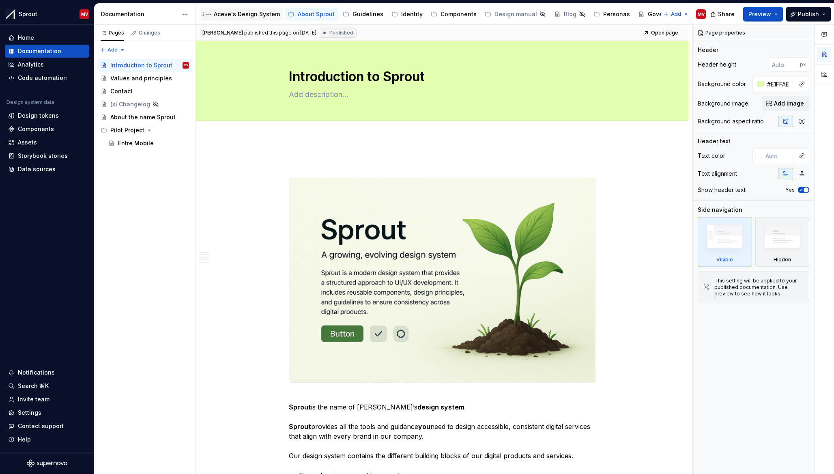
click at [240, 15] on div "Aceve's Design System" at bounding box center [247, 14] width 66 height 8
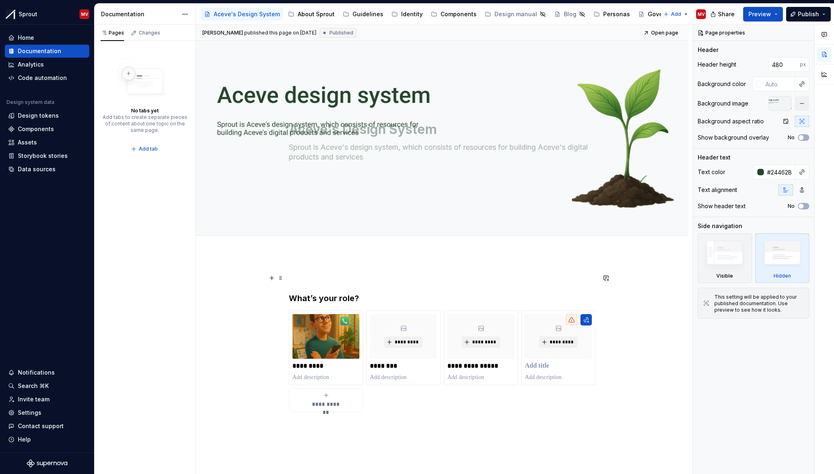
scroll to position [5, 0]
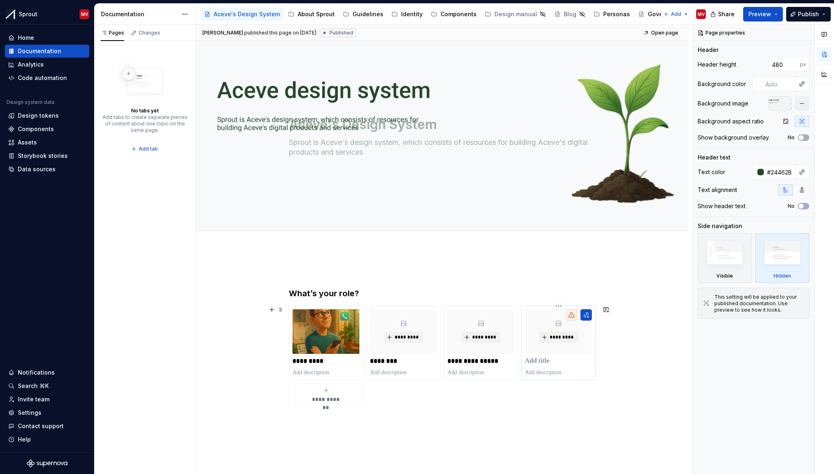
click at [540, 364] on p at bounding box center [558, 361] width 67 height 8
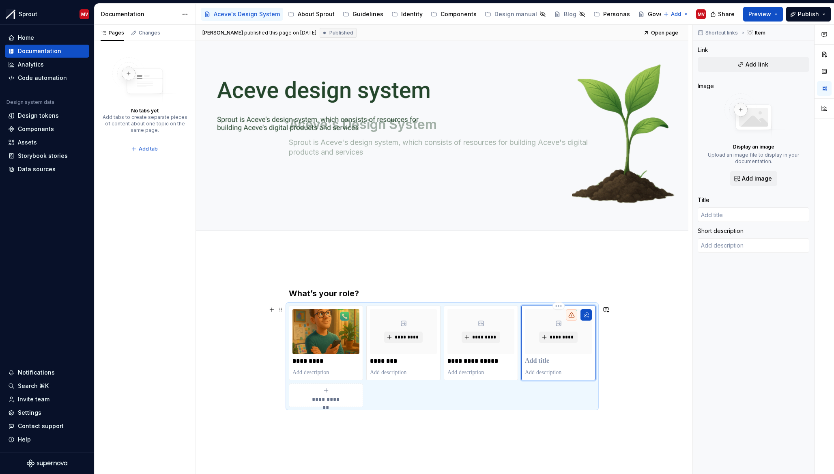
type textarea "*"
type input "M"
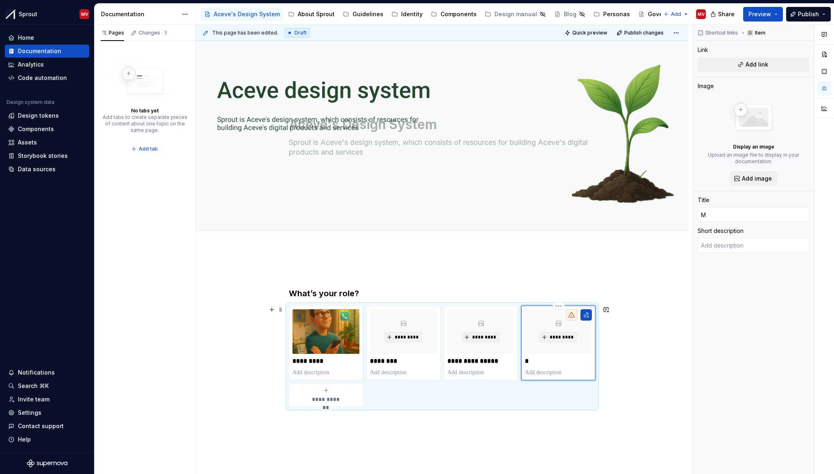
type textarea "*"
type input "Ma"
type textarea "*"
type input "Mar"
type textarea "*"
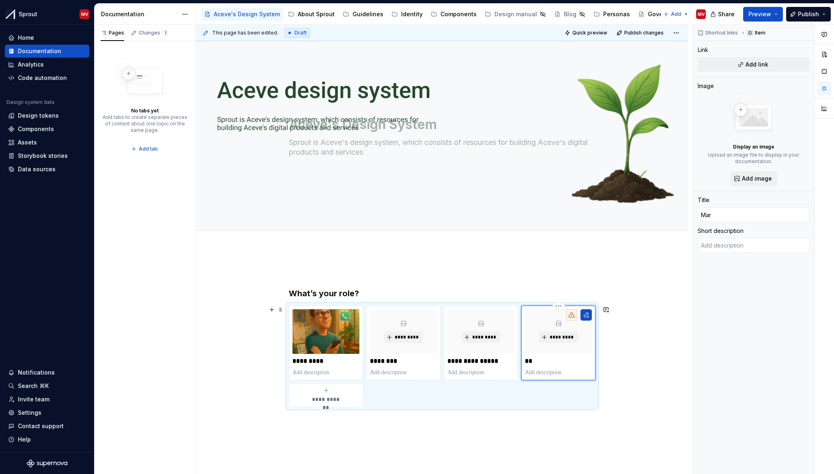
type input "Mare"
type textarea "*"
type input "Maret"
type textarea "*"
type input "Mare"
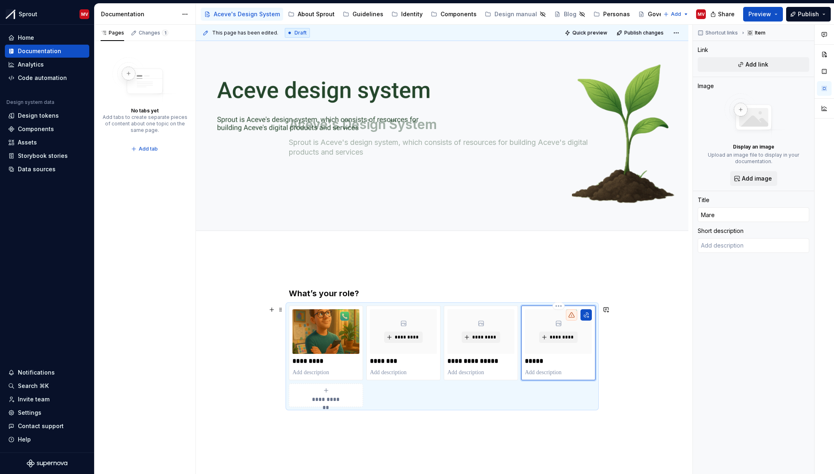
type textarea "*"
type input "Mar"
type textarea "*"
type input "Mark"
type textarea "*"
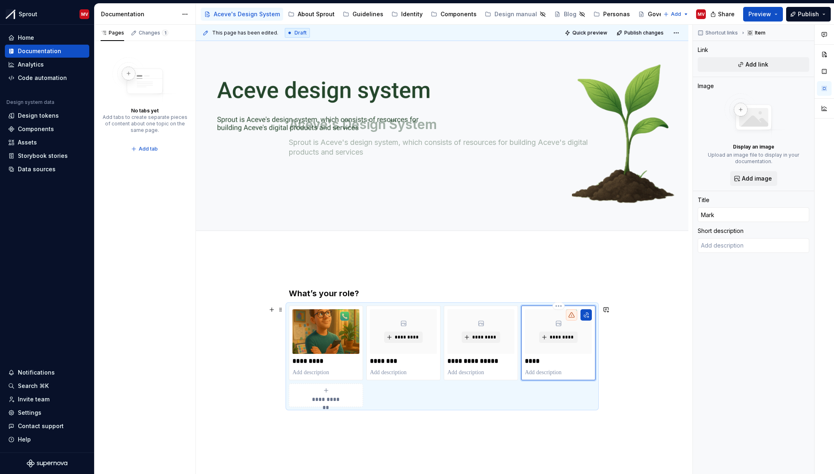
type input "Marke"
type textarea "*"
type input "Market"
type textarea "*"
type input "Marketi"
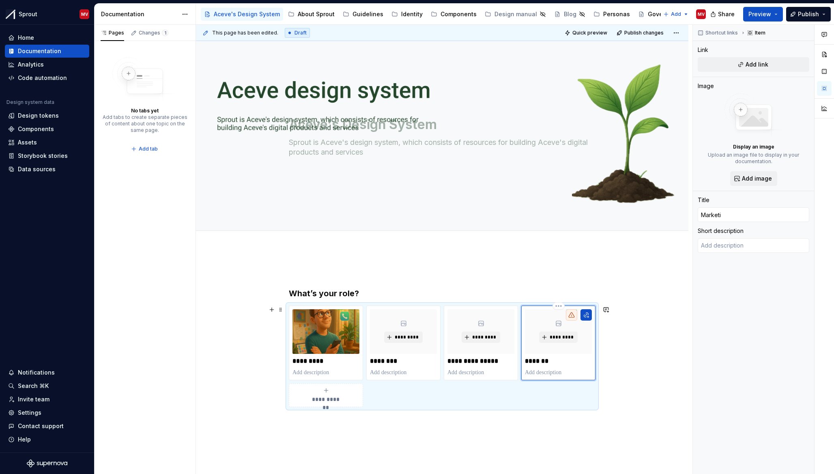
type textarea "*"
type input "Marketin"
type textarea "*"
type input "Marketing"
click at [410, 338] on span "*********" at bounding box center [406, 337] width 25 height 6
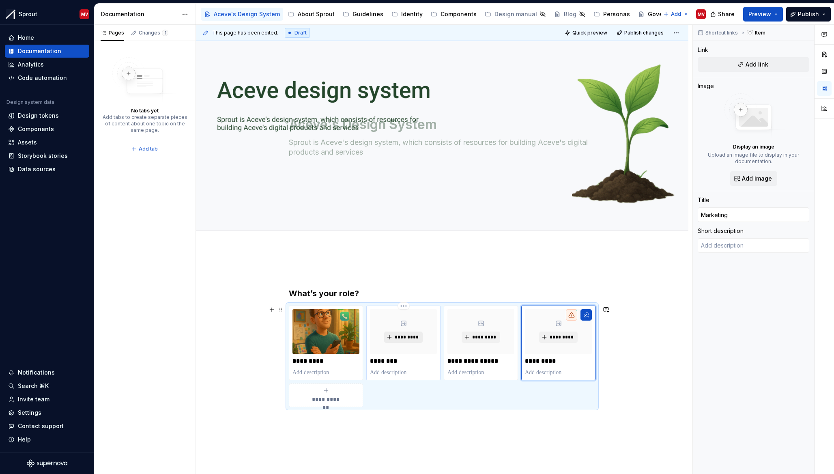
type textarea "*"
type input "Designer"
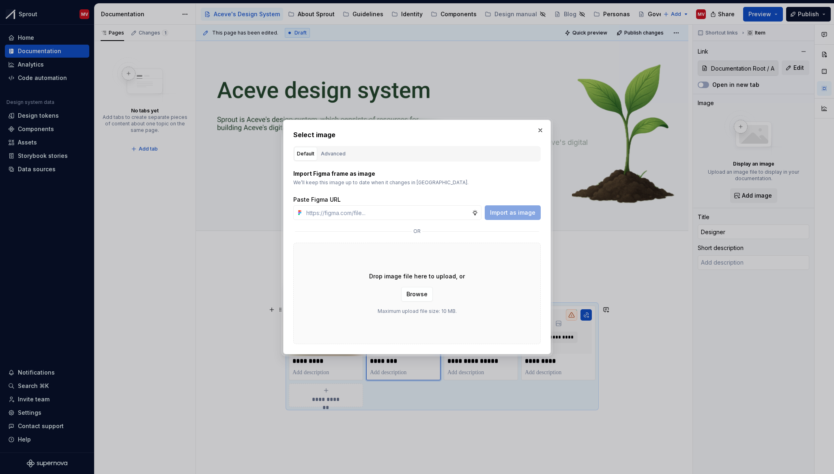
type textarea "*"
paste input "[URL][DOMAIN_NAME]"
type input "[URL][DOMAIN_NAME]"
click at [506, 212] on span "Import as image" at bounding box center [512, 213] width 45 height 8
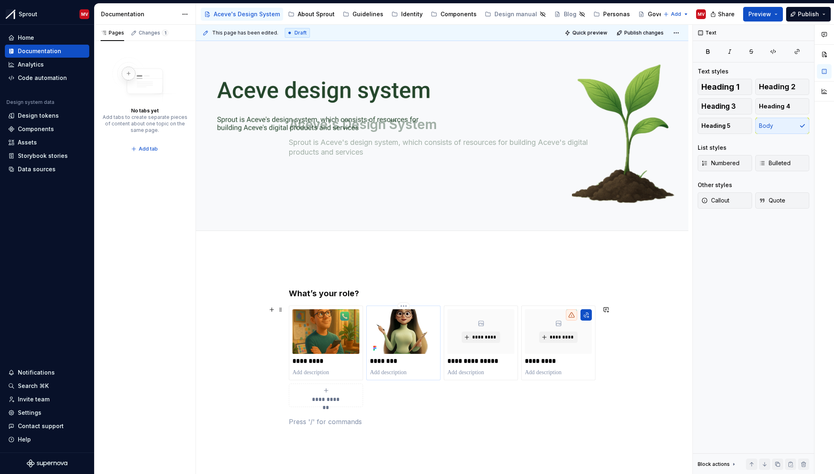
click at [406, 339] on img at bounding box center [403, 331] width 67 height 45
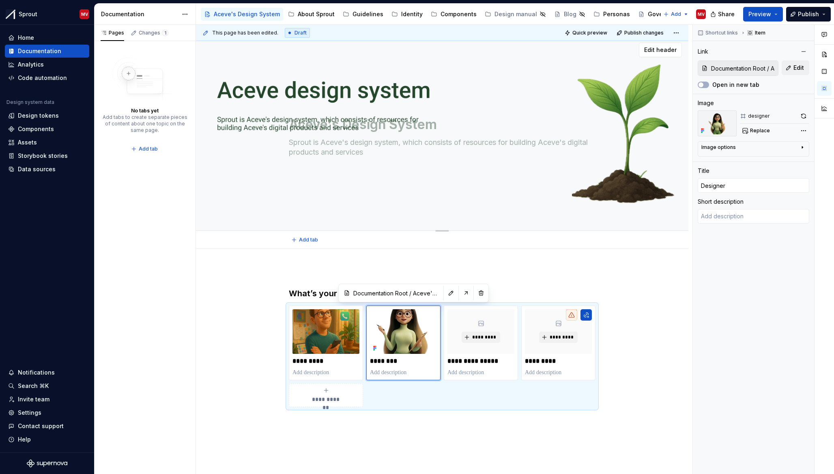
click at [497, 229] on div "Aceve's Design System Sprout is Aceve's design system, which consists of resour…" at bounding box center [442, 133] width 493 height 195
click at [624, 357] on div "**********" at bounding box center [444, 250] width 497 height 450
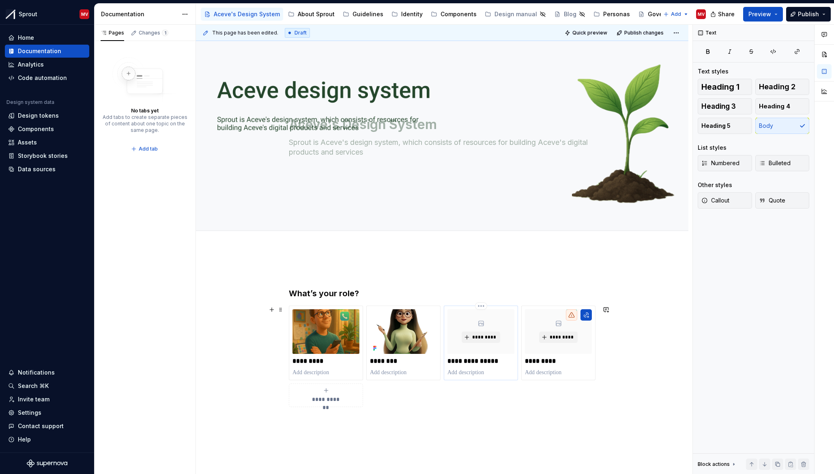
click at [470, 322] on div "*********" at bounding box center [481, 331] width 67 height 45
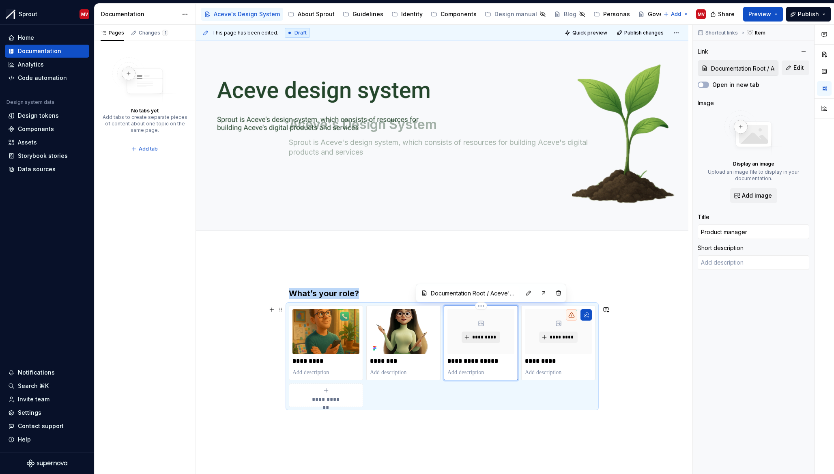
click at [489, 337] on span "*********" at bounding box center [484, 337] width 25 height 6
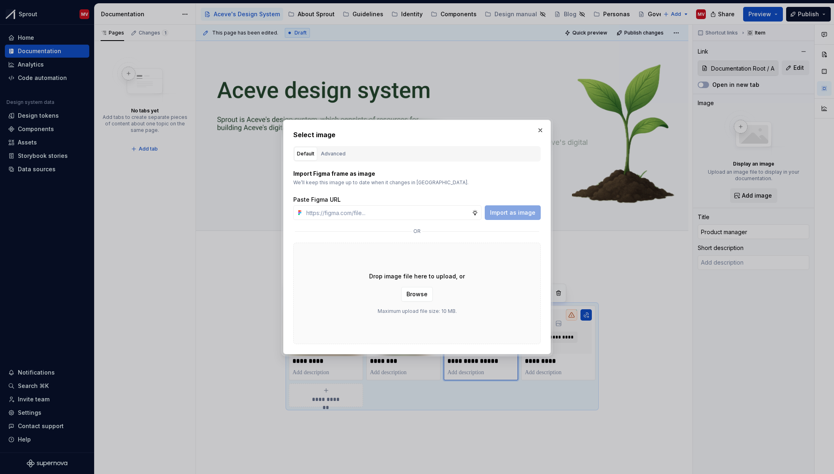
type textarea "*"
type input "[URL][DOMAIN_NAME]"
click at [519, 212] on span "Import as image" at bounding box center [512, 213] width 45 height 8
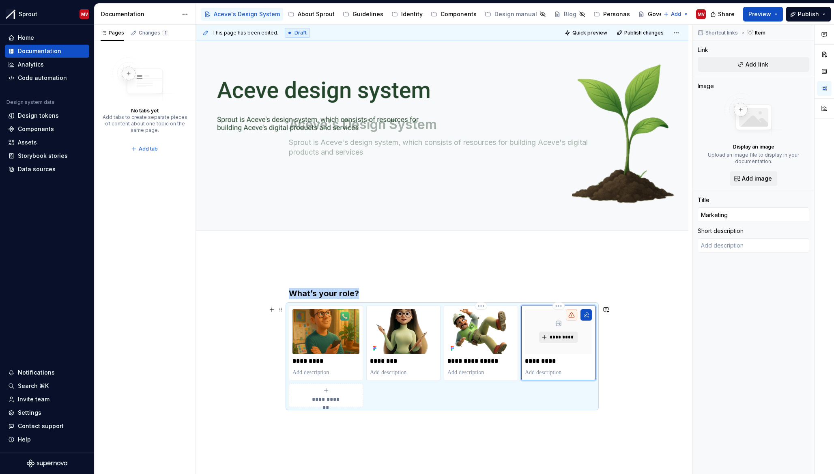
click at [569, 338] on span "*********" at bounding box center [561, 337] width 25 height 6
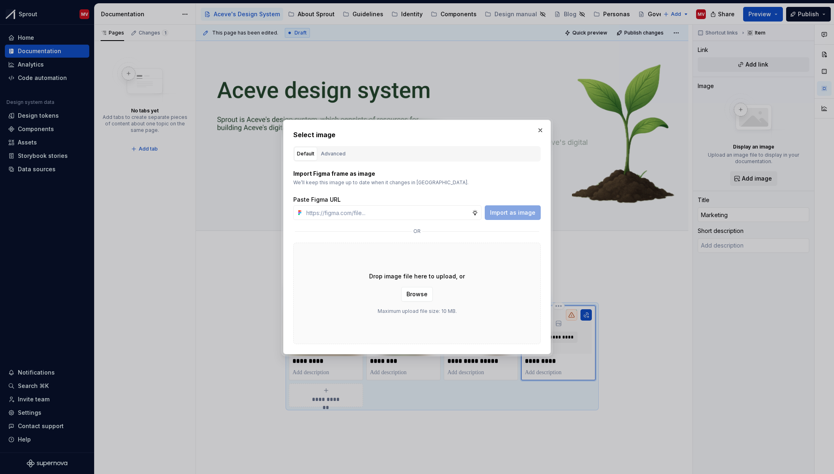
type textarea "*"
type input "[URL][DOMAIN_NAME]"
click at [528, 214] on span "Import as image" at bounding box center [512, 213] width 45 height 8
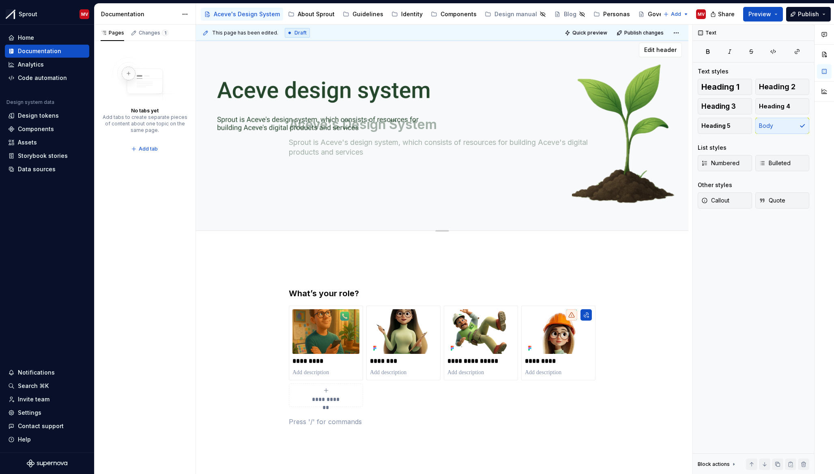
drag, startPoint x: 256, startPoint y: 250, endPoint x: 270, endPoint y: 224, distance: 29.6
click at [257, 250] on div "**********" at bounding box center [444, 250] width 497 height 450
click at [816, 9] on button "Publish" at bounding box center [808, 14] width 45 height 15
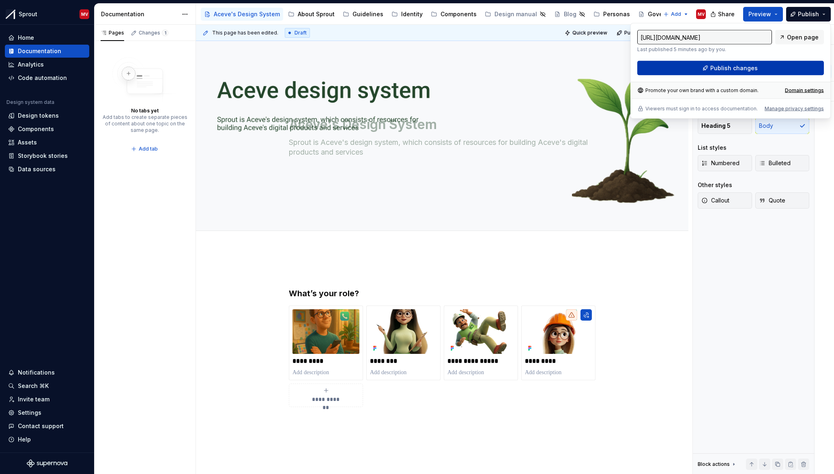
click at [794, 67] on button "Publish changes" at bounding box center [730, 68] width 187 height 15
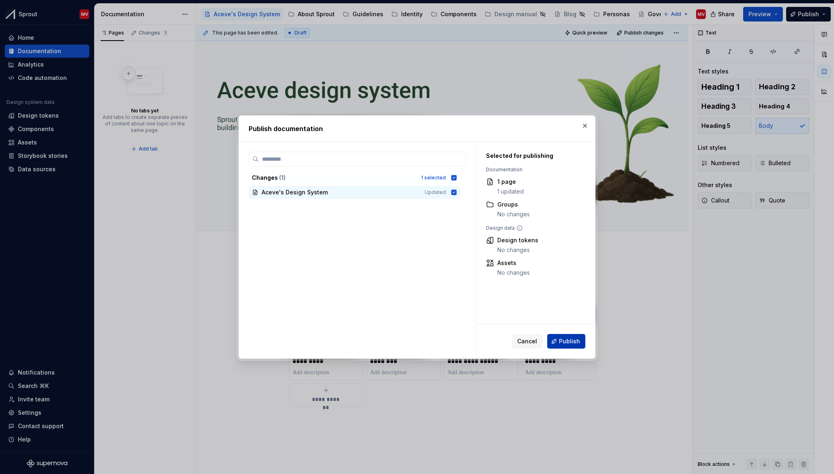
click at [584, 340] on button "Publish" at bounding box center [566, 341] width 38 height 15
drag, startPoint x: 639, startPoint y: 390, endPoint x: 600, endPoint y: 189, distance: 204.6
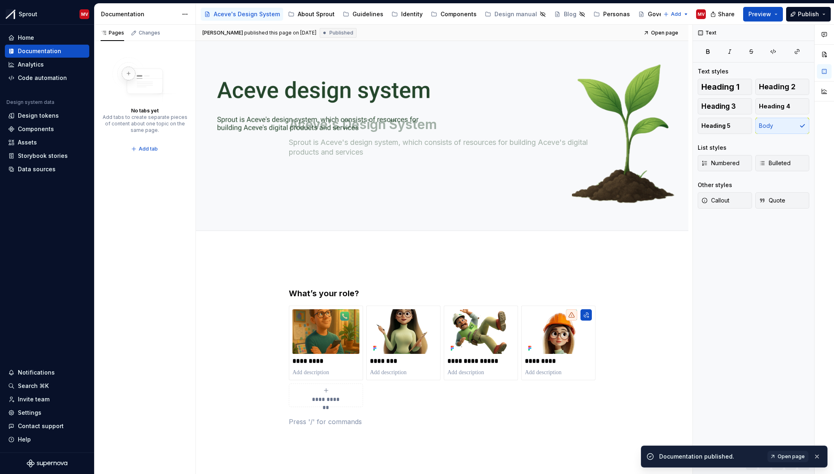
type textarea "*"
